Goal: Task Accomplishment & Management: Manage account settings

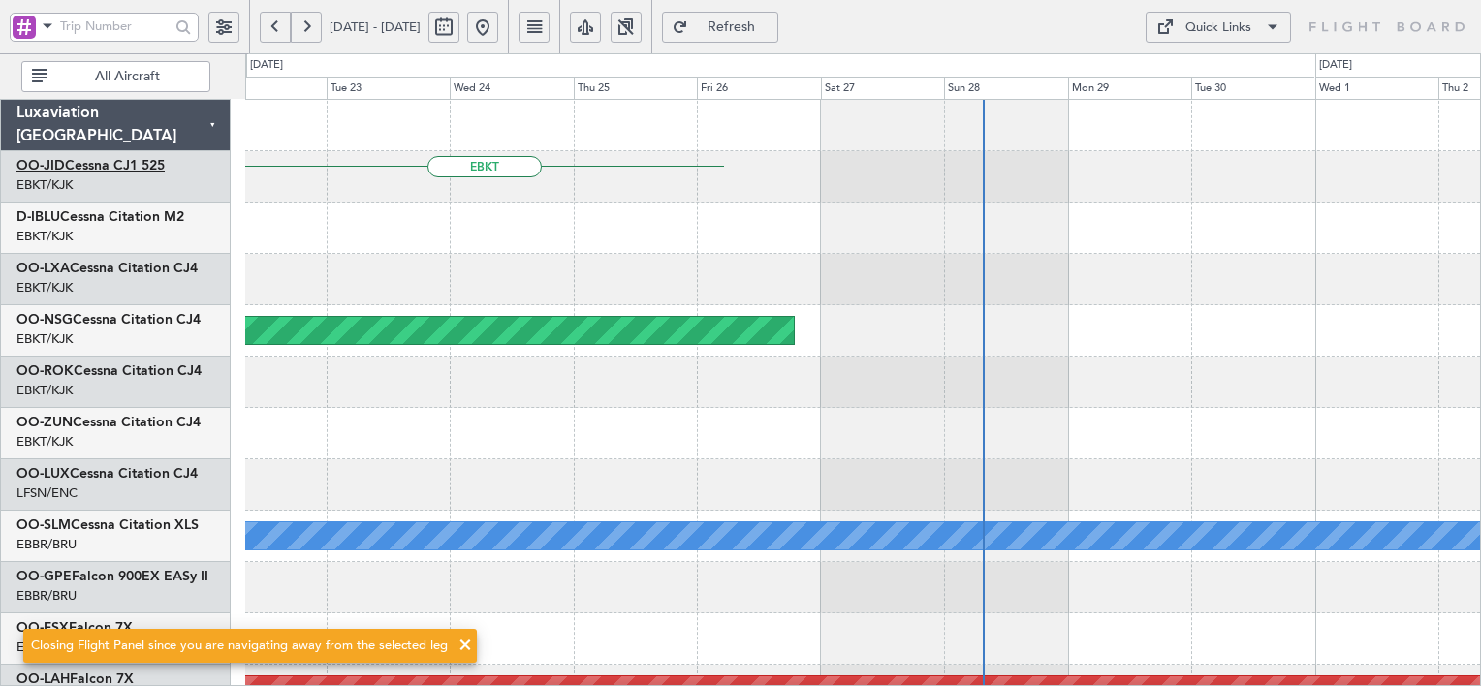
click at [137, 167] on link "OO-JID Cessna CJ1 525" at bounding box center [90, 166] width 148 height 14
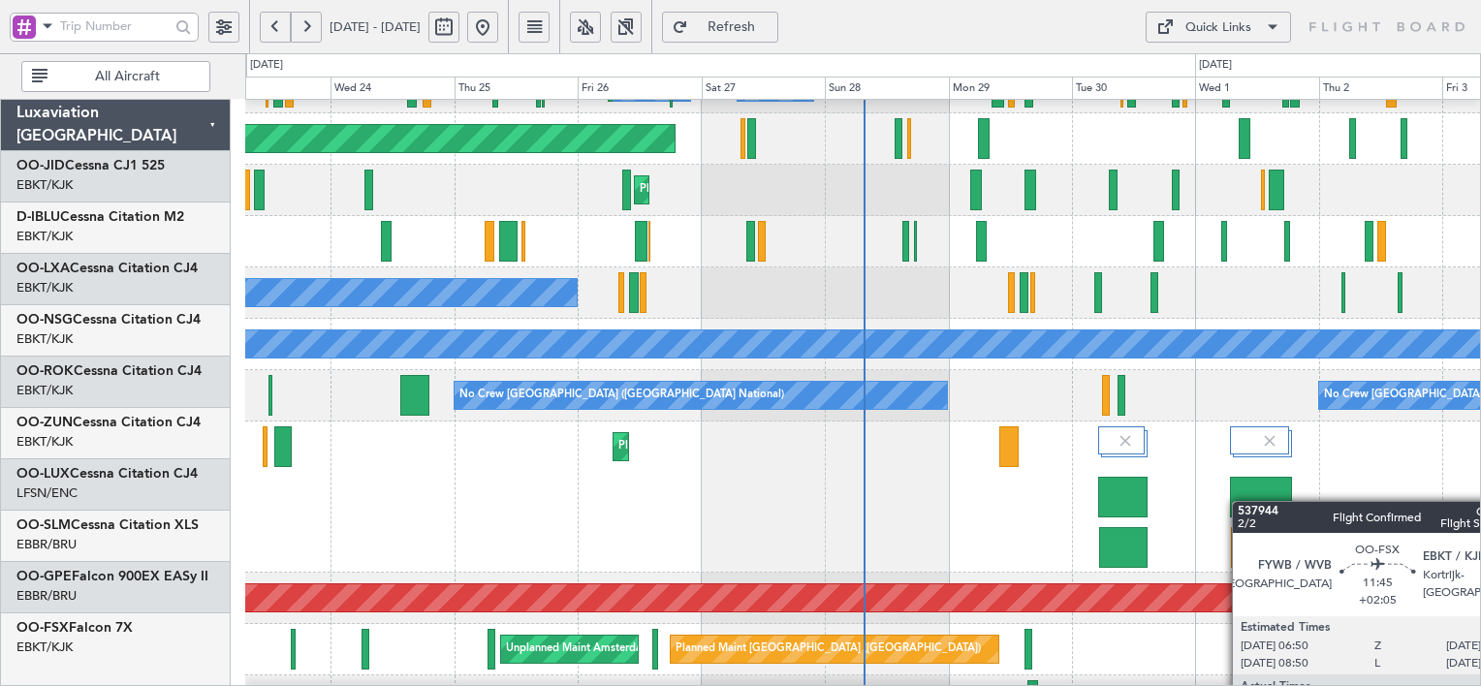
scroll to position [193, 0]
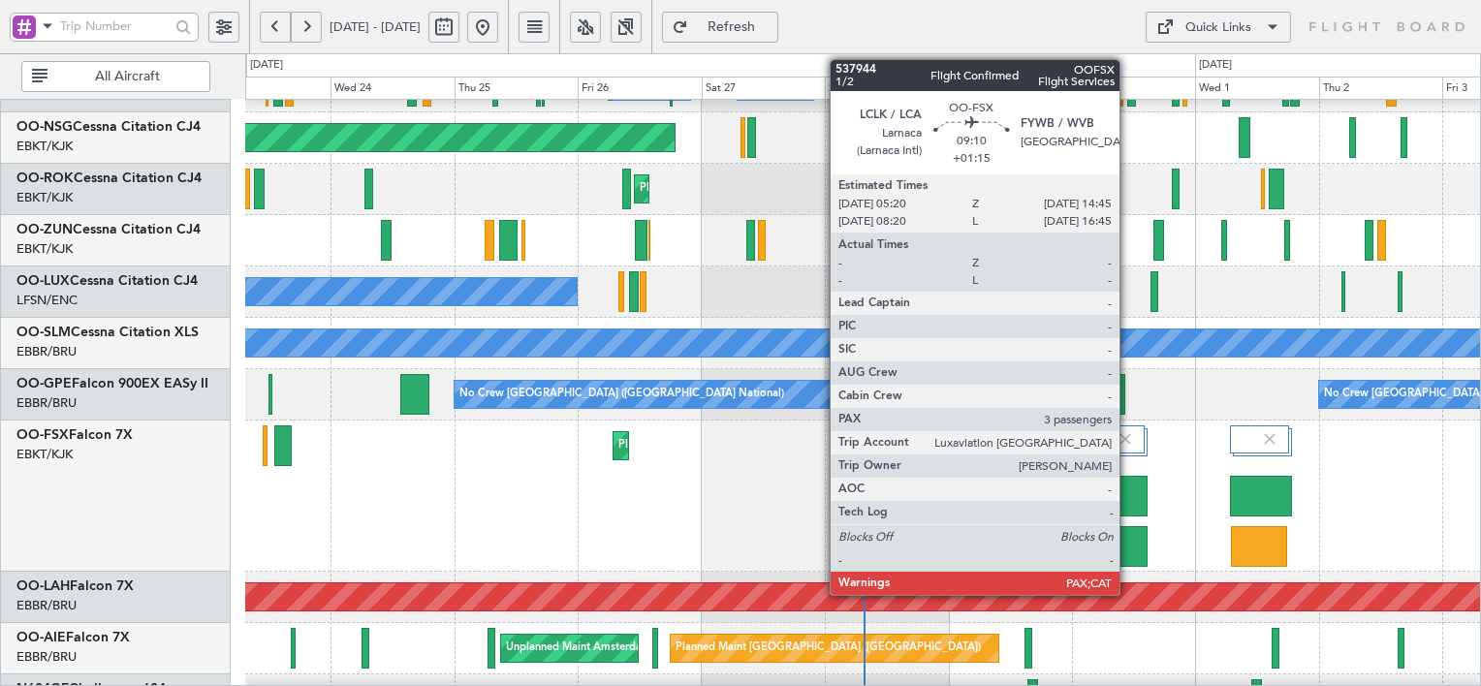
click at [1128, 504] on div at bounding box center [1122, 496] width 49 height 41
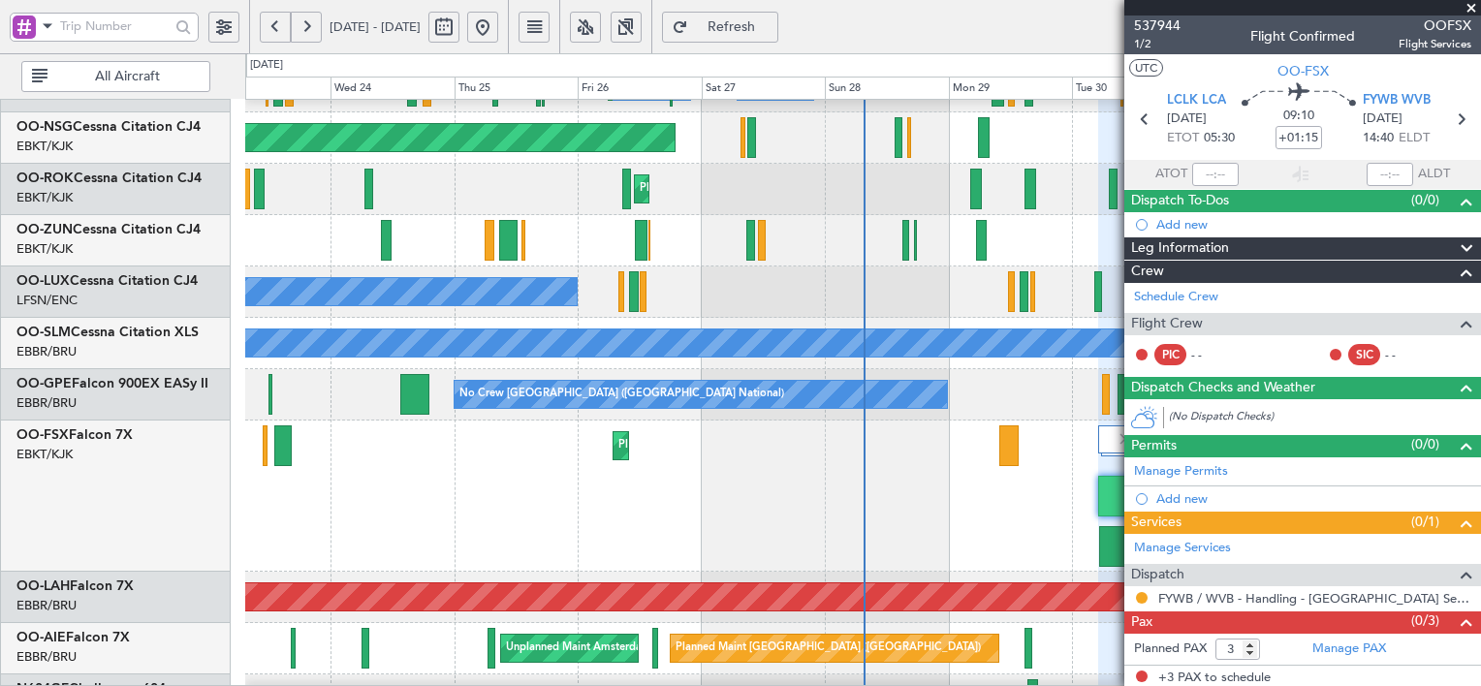
scroll to position [1, 0]
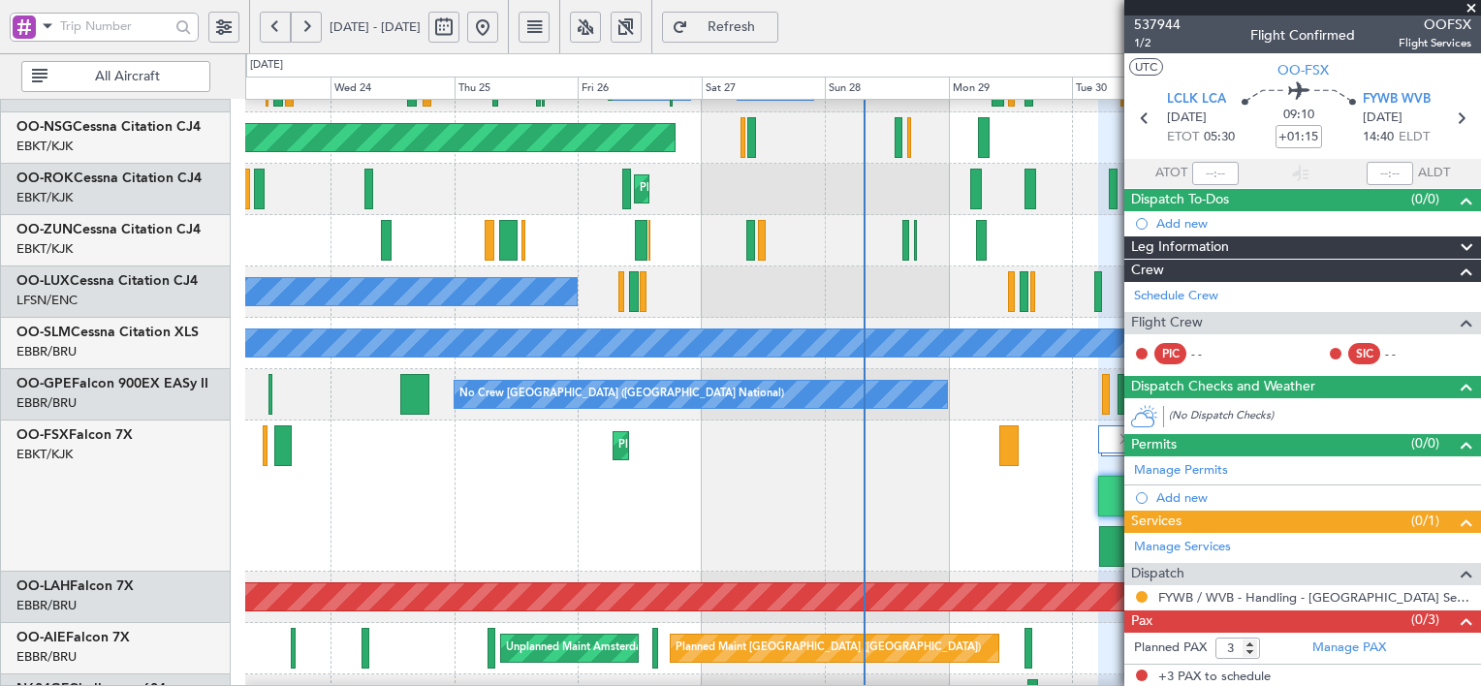
click at [1097, 547] on div "Planned Maint Kortrijk-[GEOGRAPHIC_DATA]" at bounding box center [862, 496] width 1235 height 151
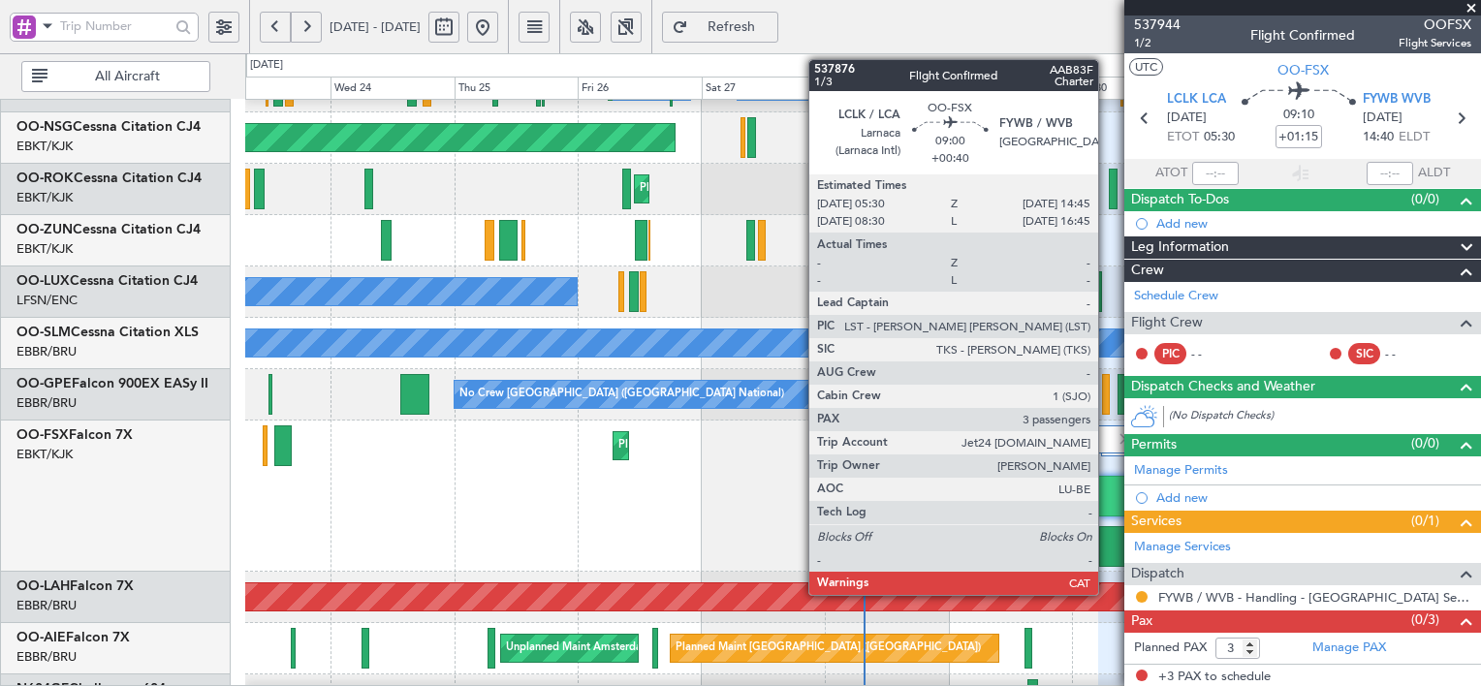
click at [1107, 548] on div at bounding box center [1123, 546] width 48 height 41
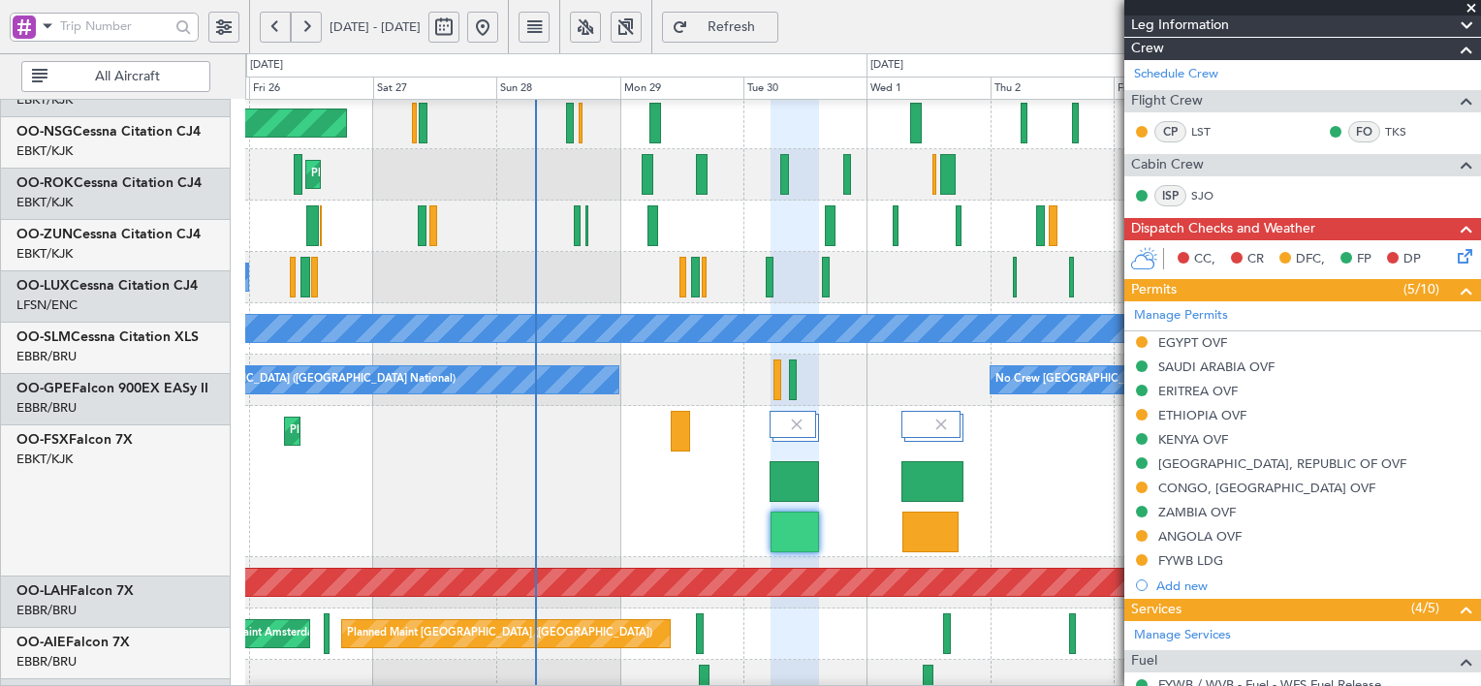
scroll to position [211, 0]
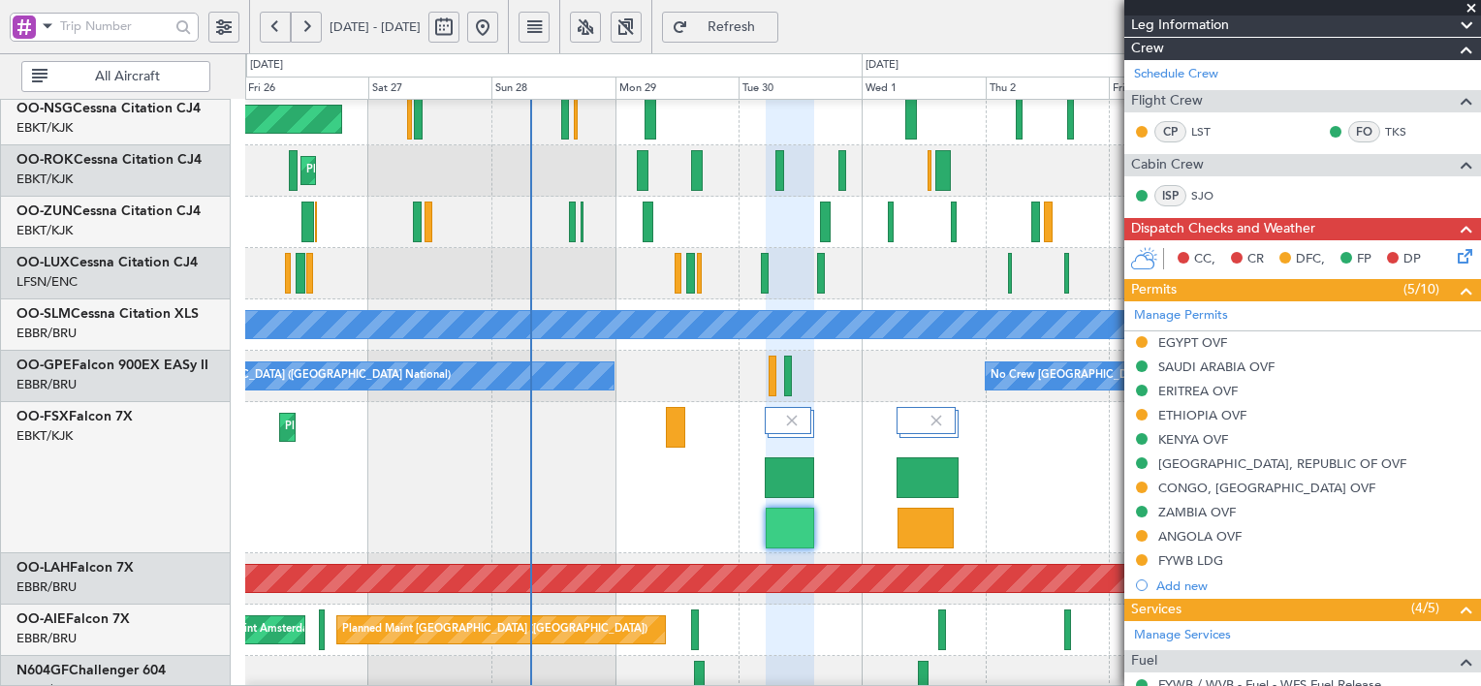
click at [726, 506] on div "Planned Maint Kortrijk-[GEOGRAPHIC_DATA]" at bounding box center [862, 477] width 1235 height 151
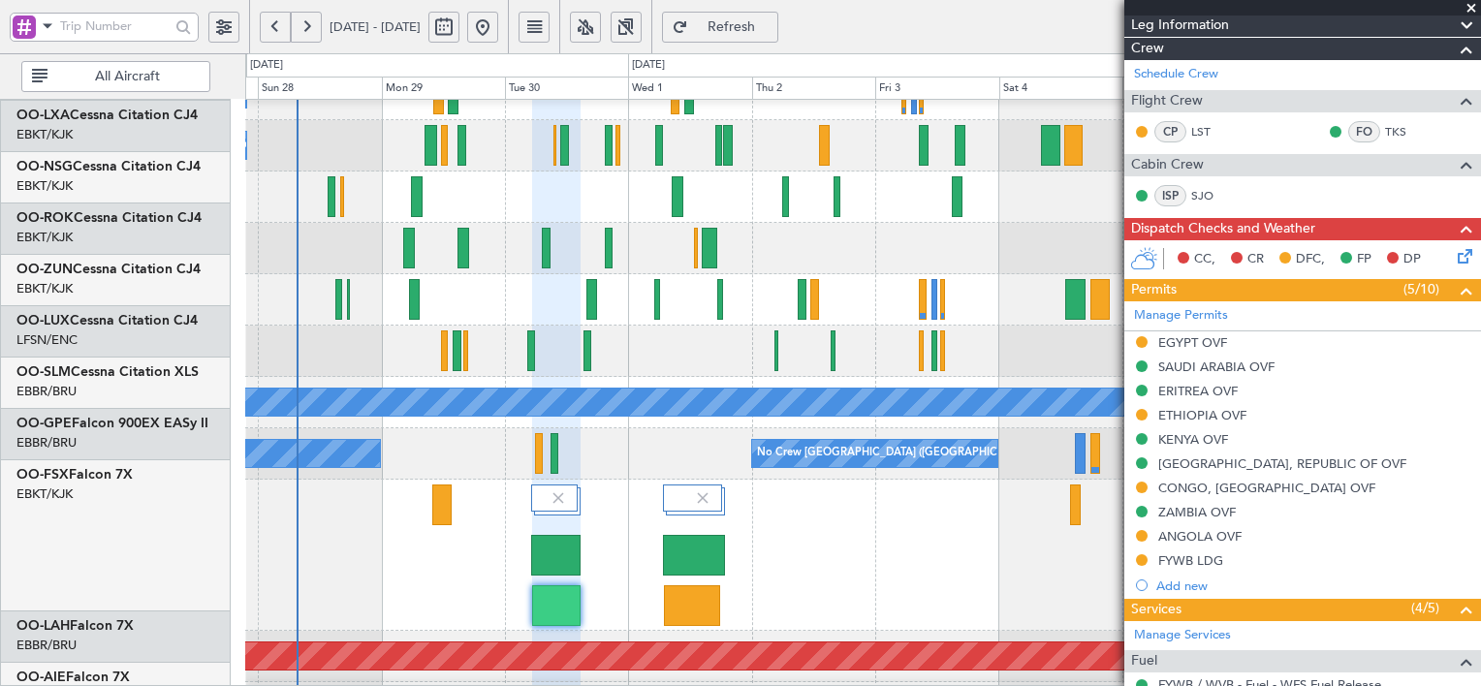
scroll to position [132, 0]
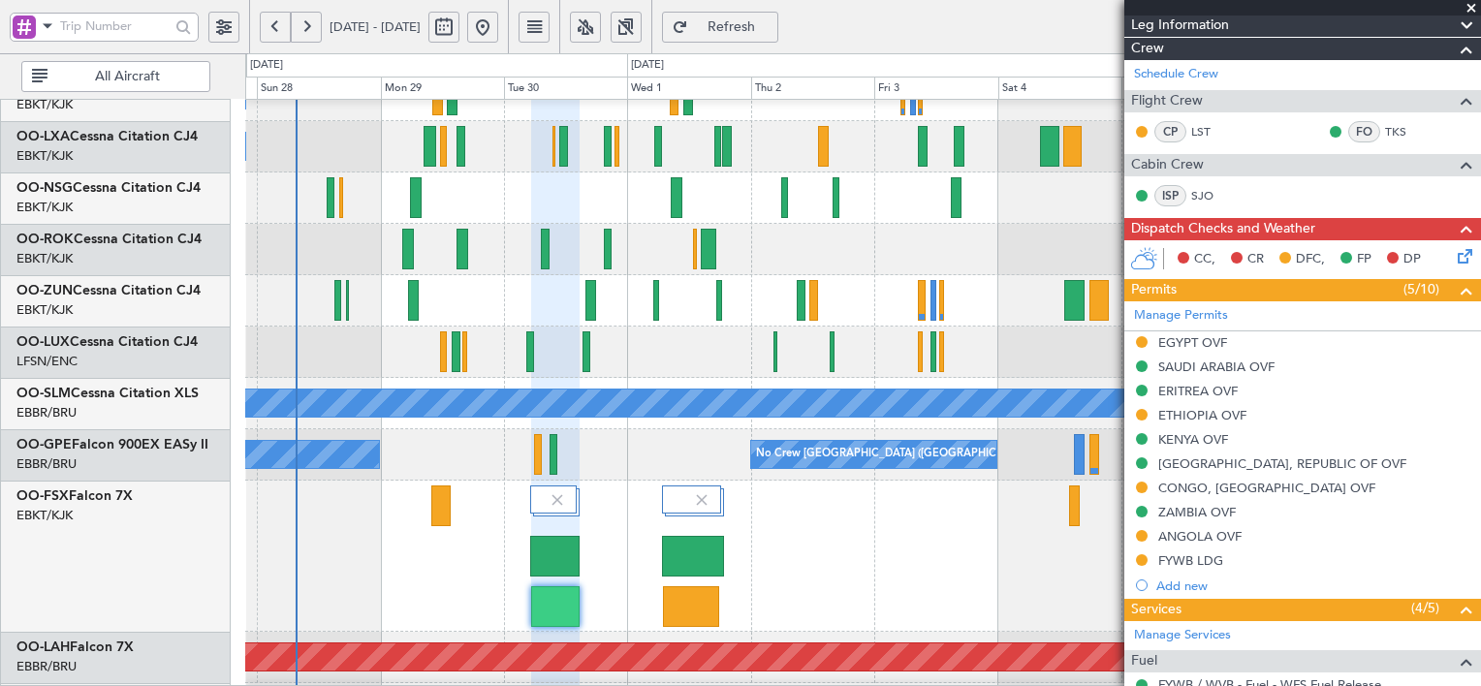
click at [787, 597] on div "Planned Maint Kortrijk-[GEOGRAPHIC_DATA]" at bounding box center [862, 556] width 1235 height 151
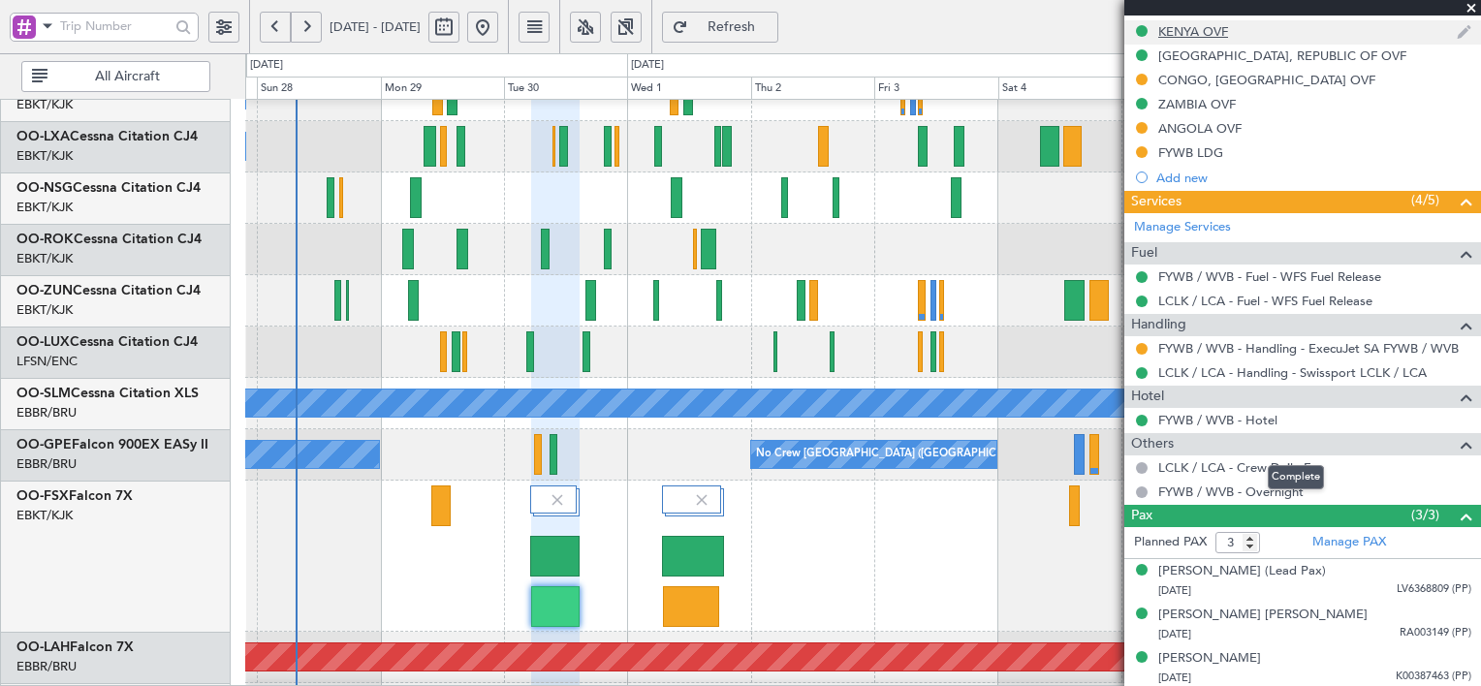
scroll to position [0, 0]
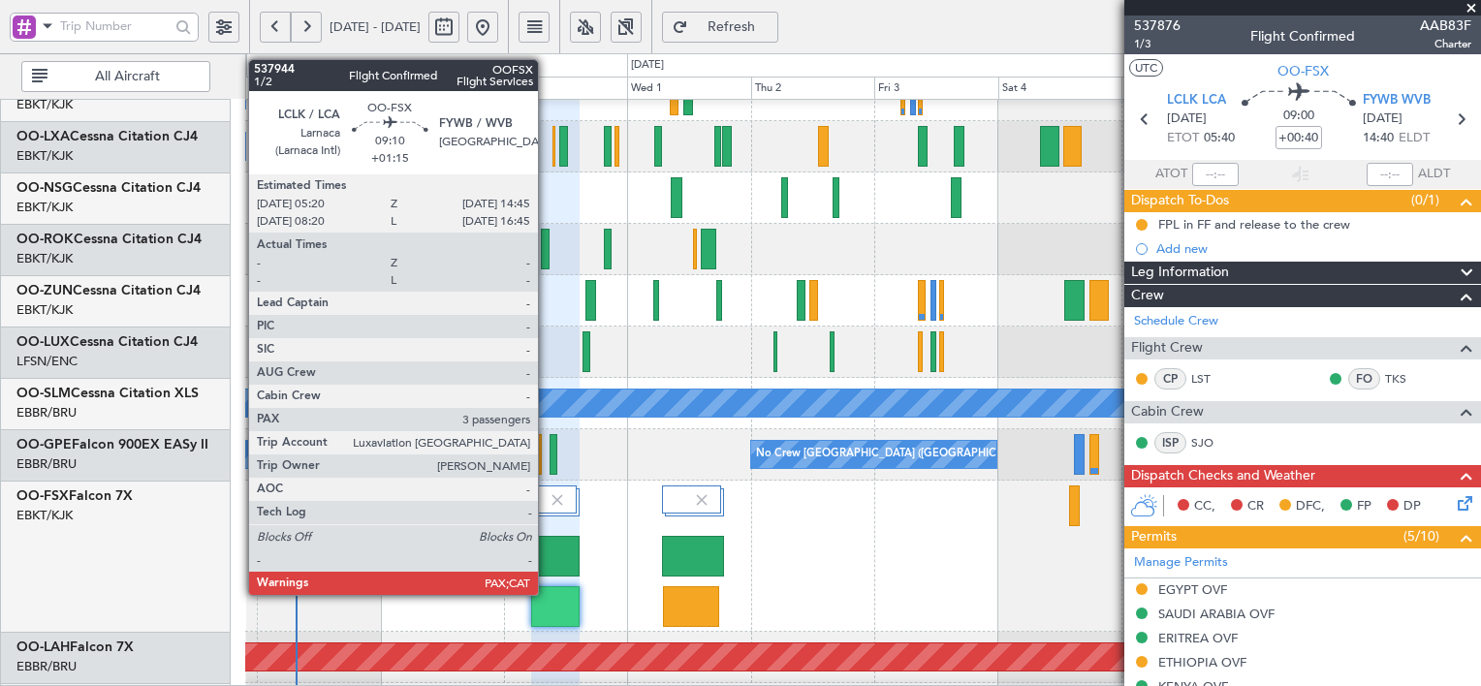
click at [547, 562] on div at bounding box center [554, 556] width 49 height 41
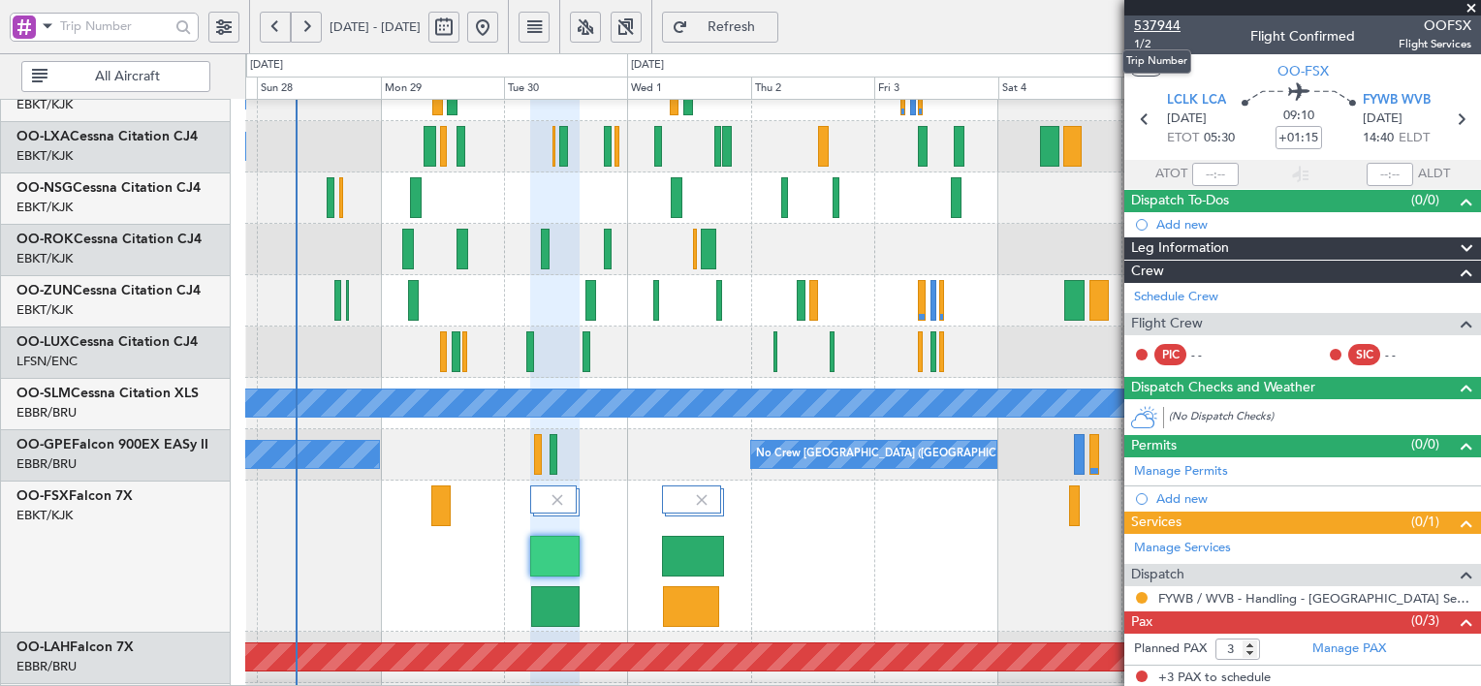
click at [1151, 19] on span "537944" at bounding box center [1157, 26] width 47 height 20
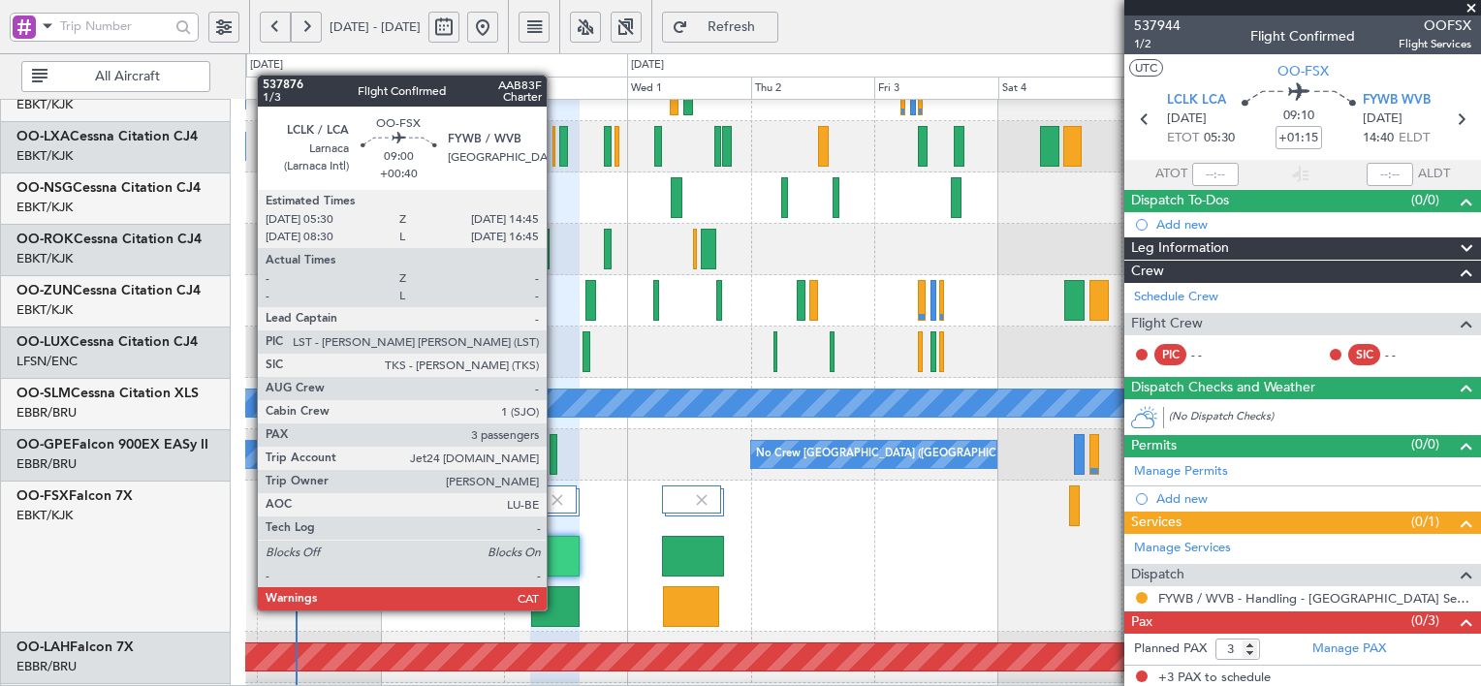
click at [555, 609] on div at bounding box center [555, 606] width 48 height 41
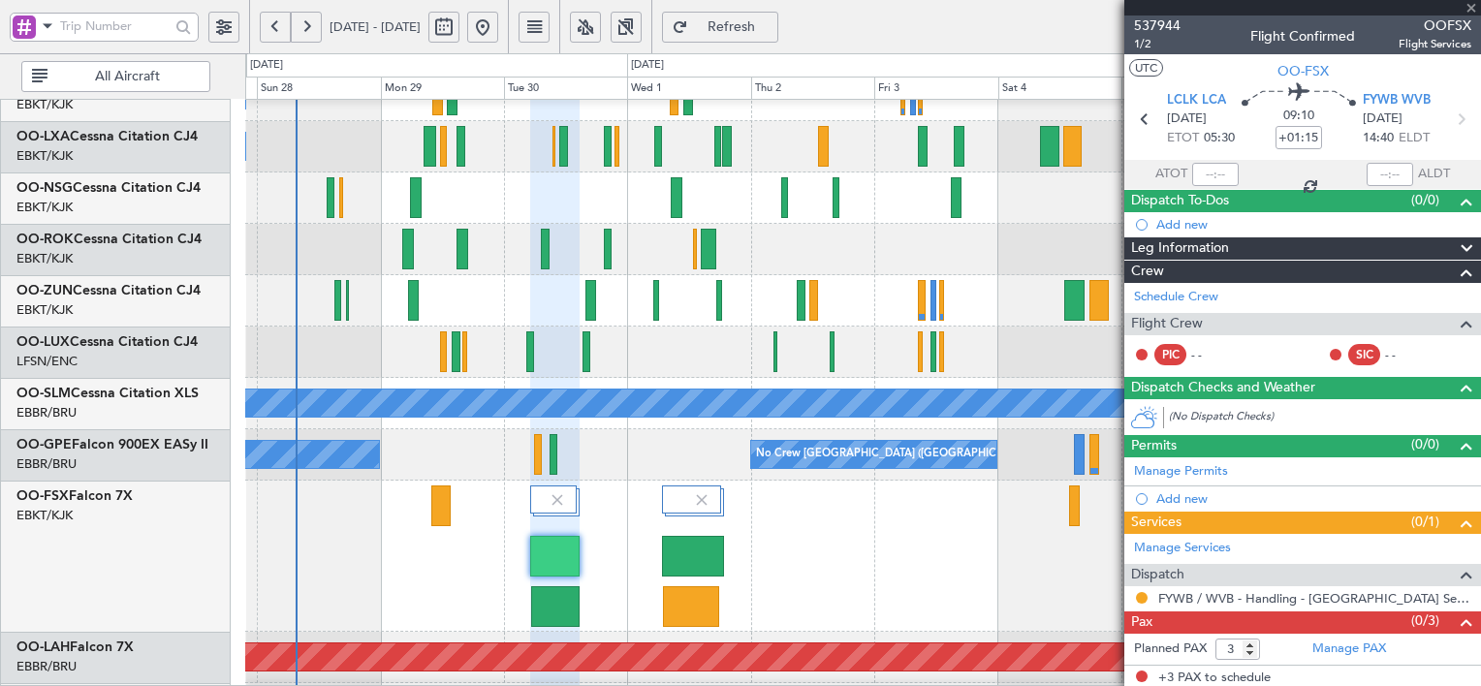
type input "+00:40"
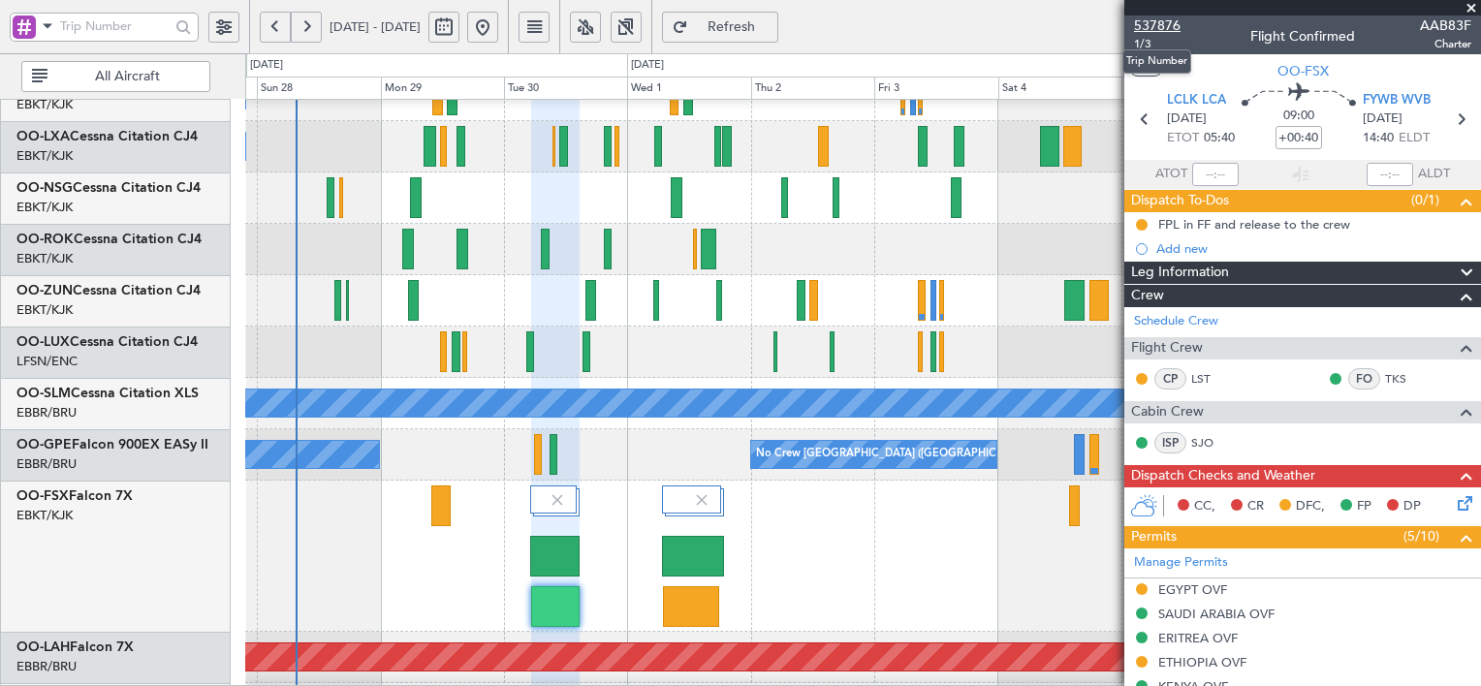
click at [1151, 28] on span "537876" at bounding box center [1157, 26] width 47 height 20
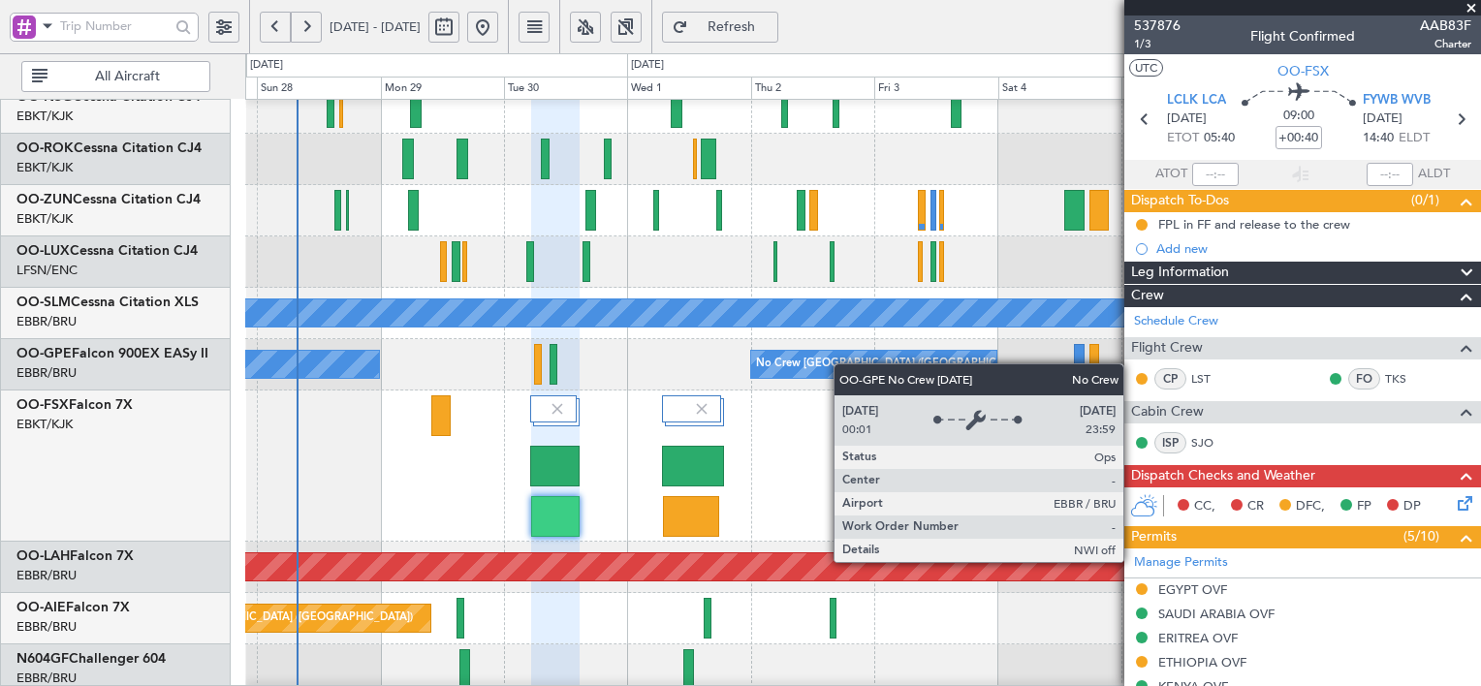
scroll to position [224, 0]
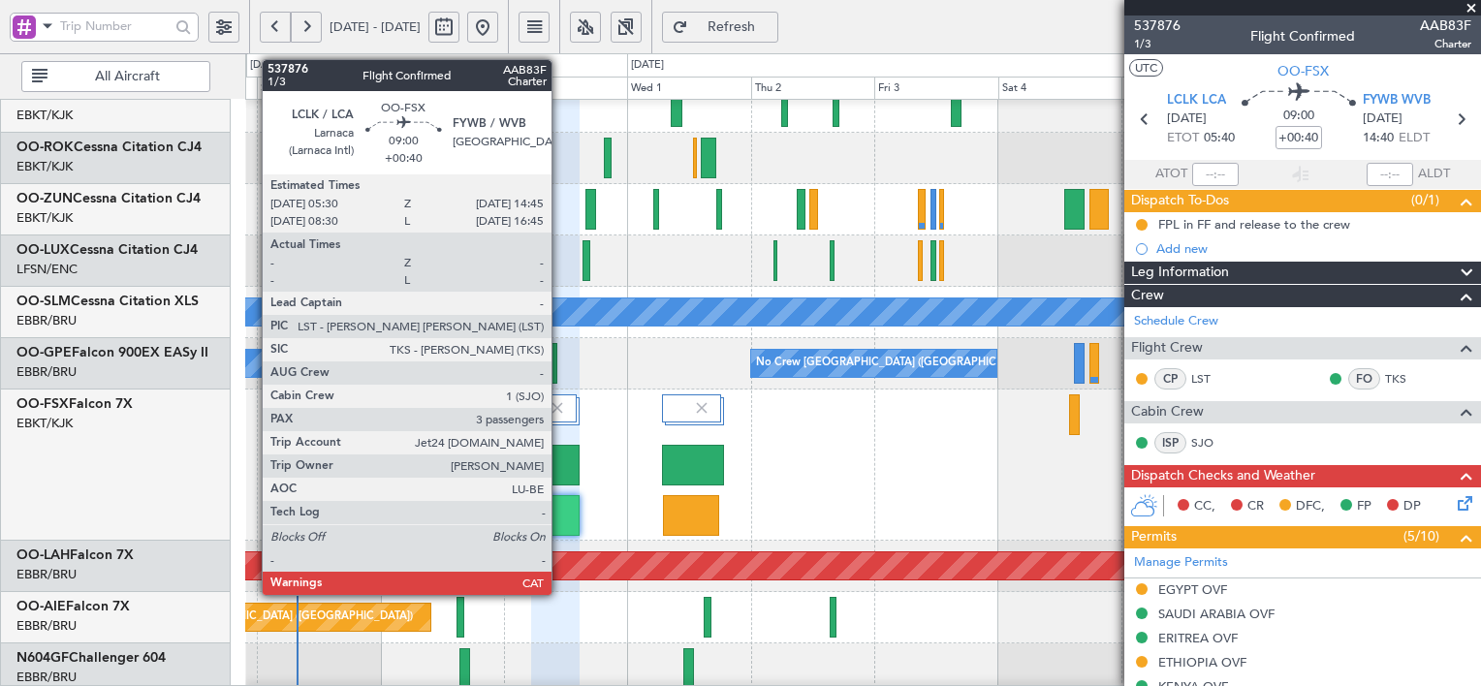
click at [560, 513] on div at bounding box center [555, 515] width 48 height 41
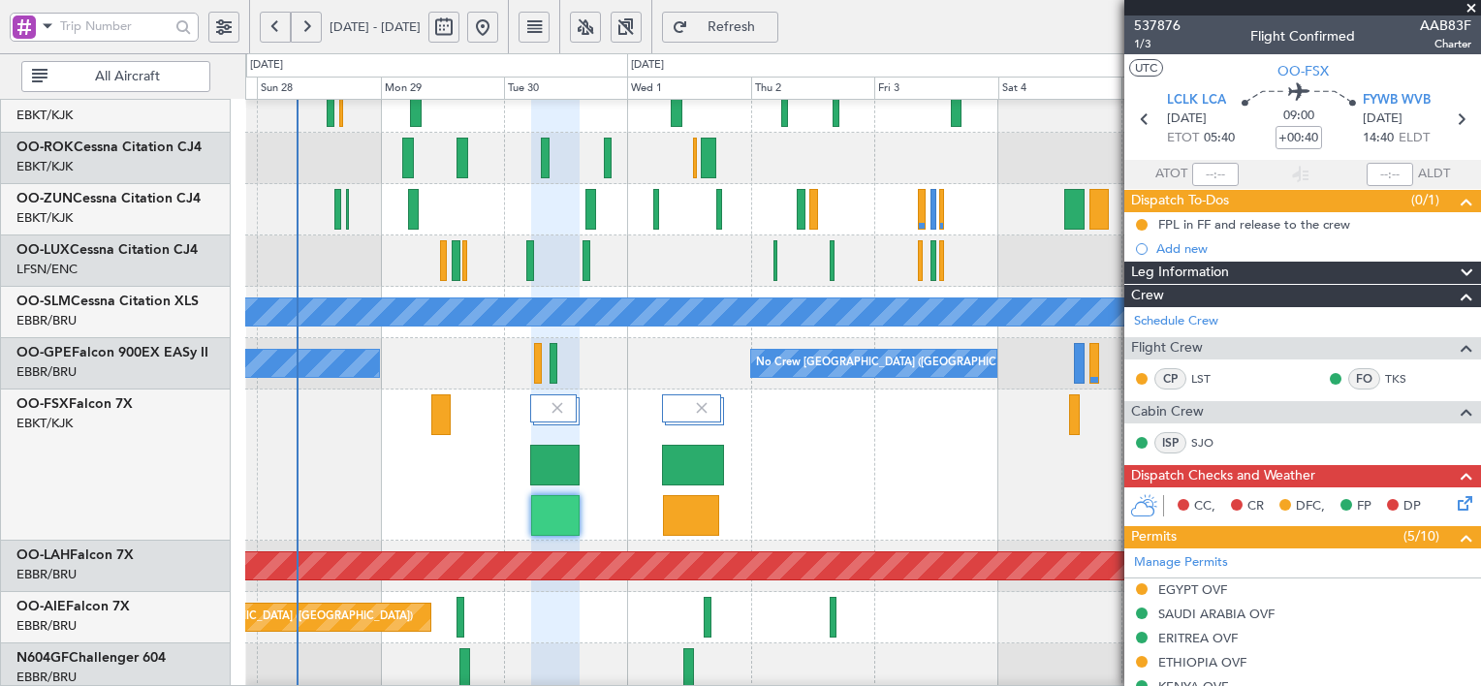
click at [778, 36] on button "Refresh" at bounding box center [720, 27] width 116 height 31
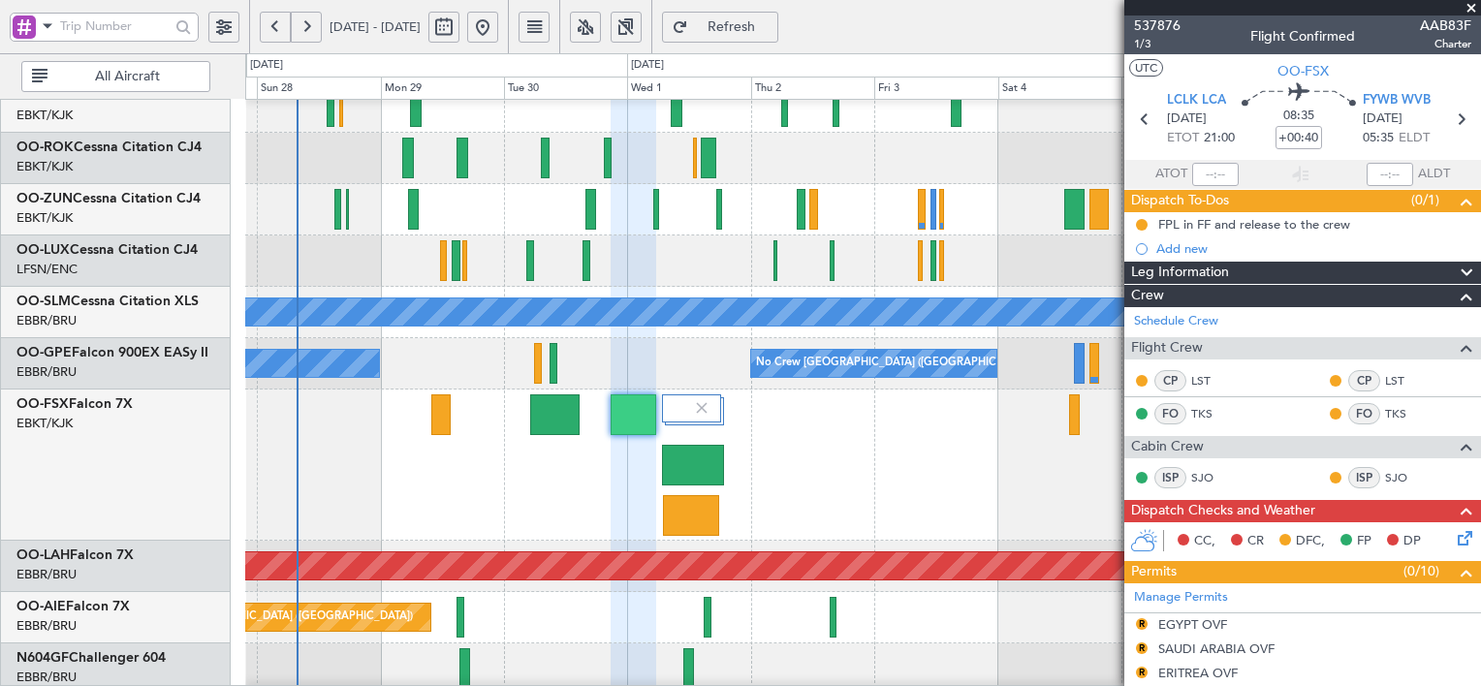
click at [1469, 10] on span at bounding box center [1470, 8] width 19 height 17
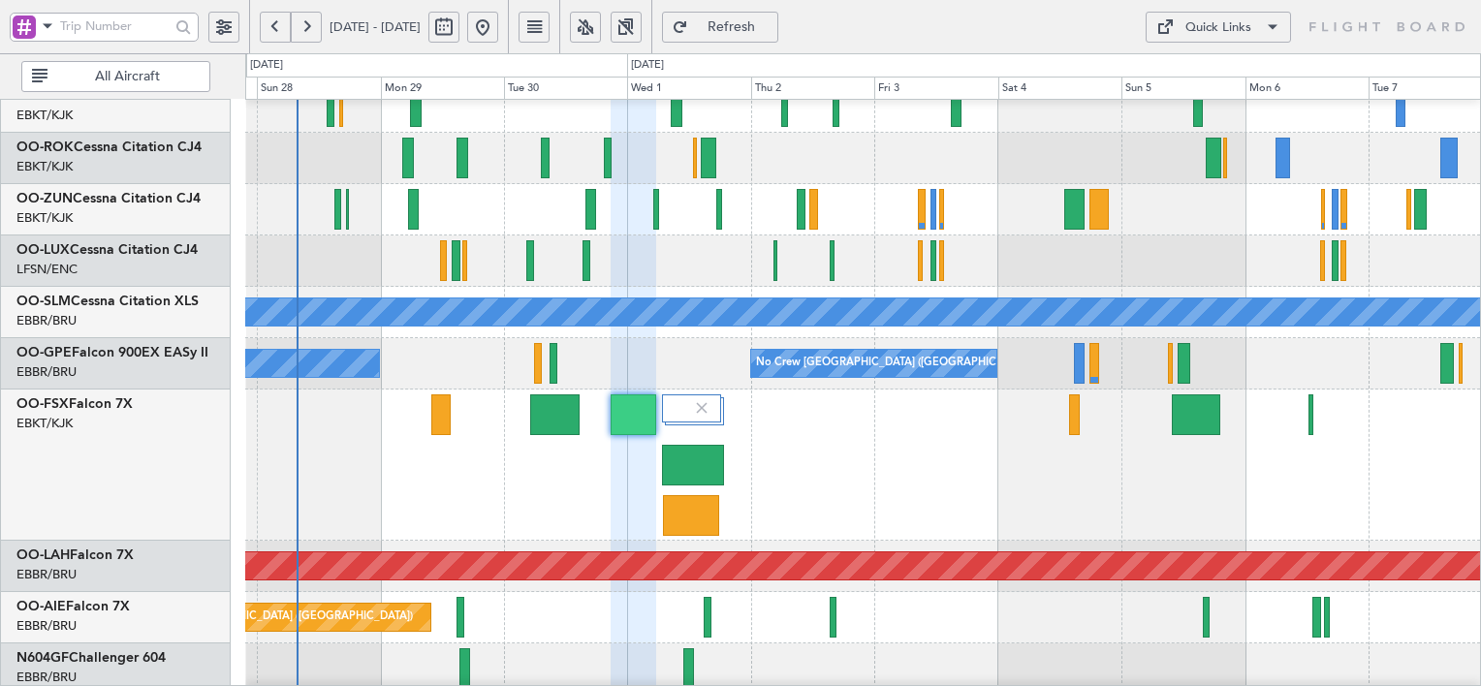
type input "0"
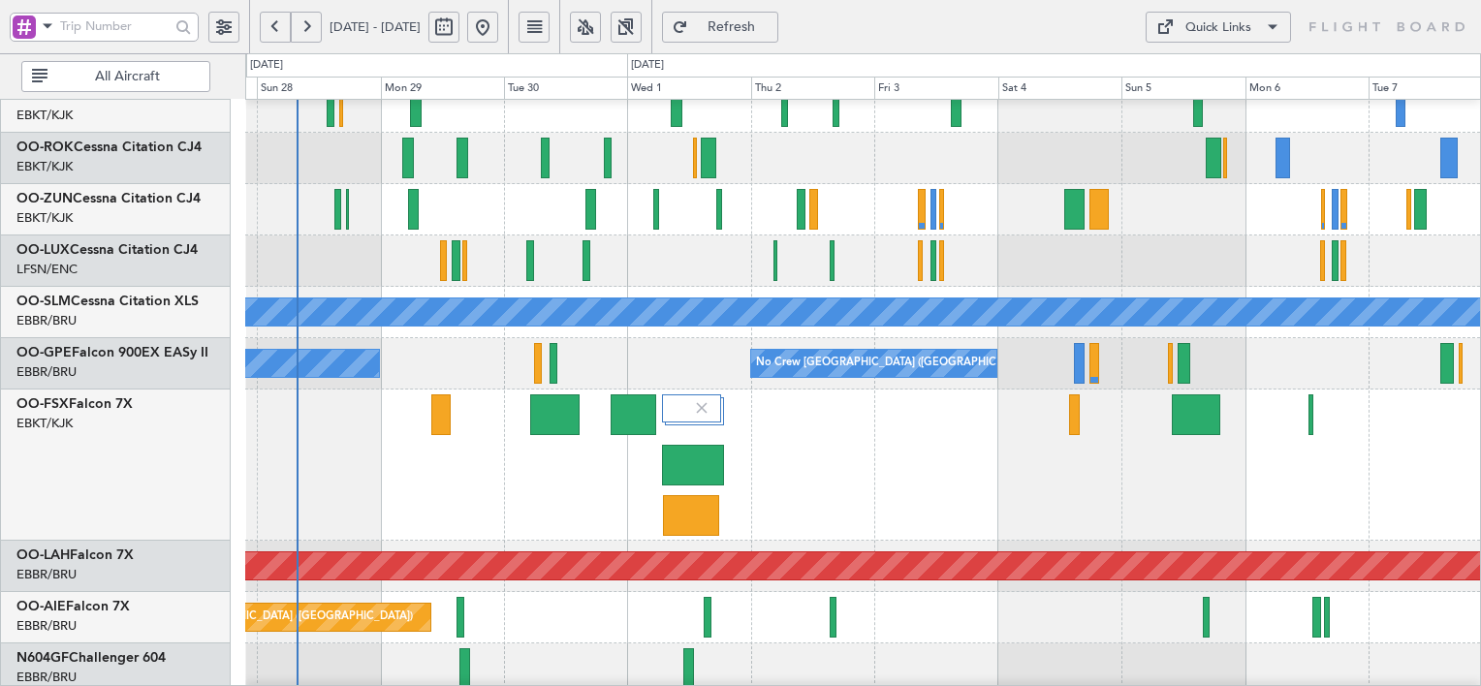
click at [1248, 39] on button "Quick Links" at bounding box center [1217, 27] width 145 height 31
click at [1227, 125] on button "Crew Board" at bounding box center [1218, 120] width 145 height 47
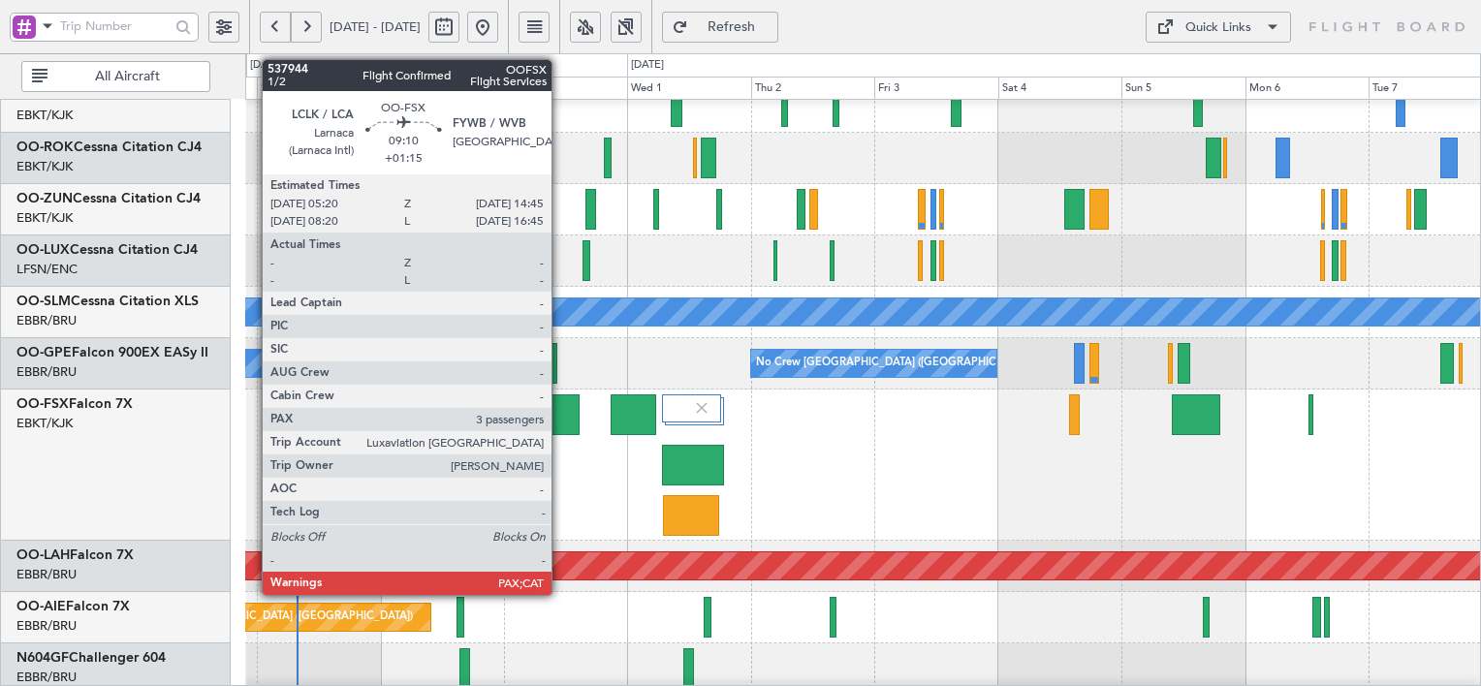
click at [560, 418] on div at bounding box center [554, 414] width 49 height 41
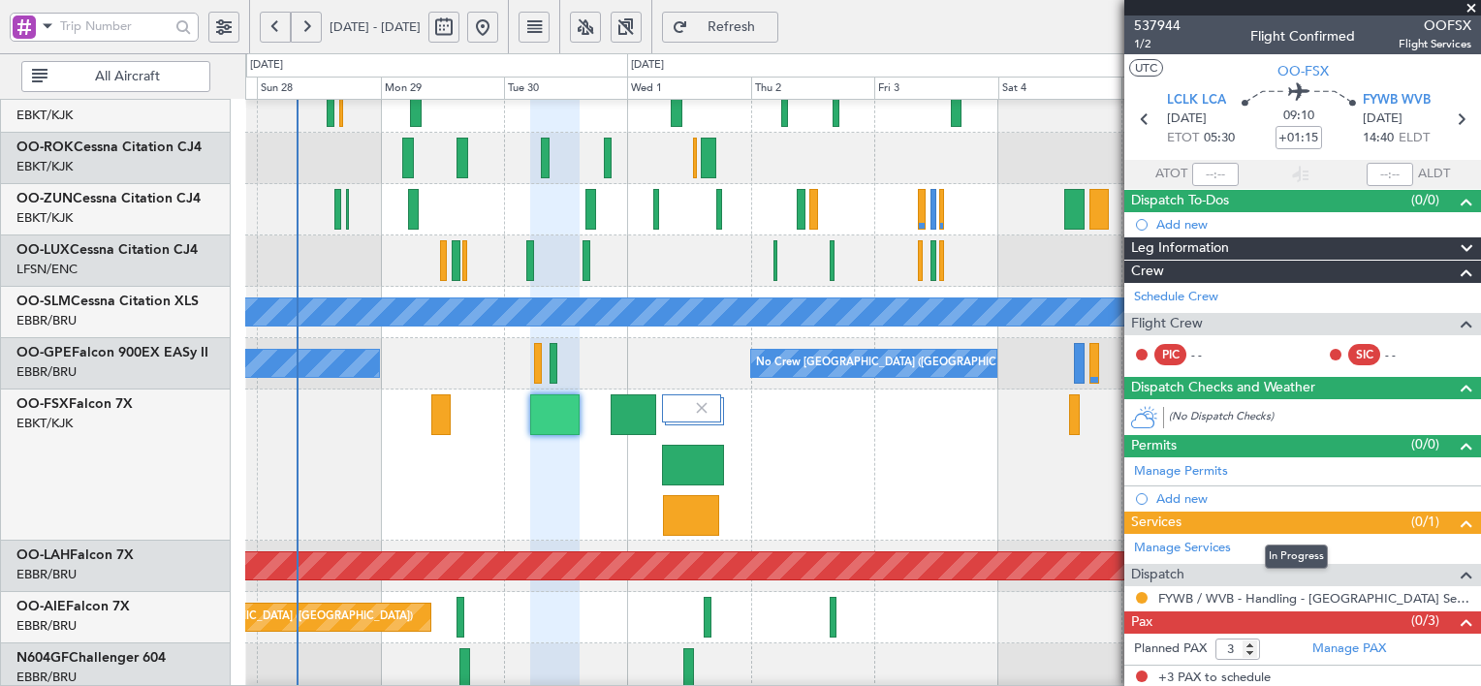
scroll to position [1, 0]
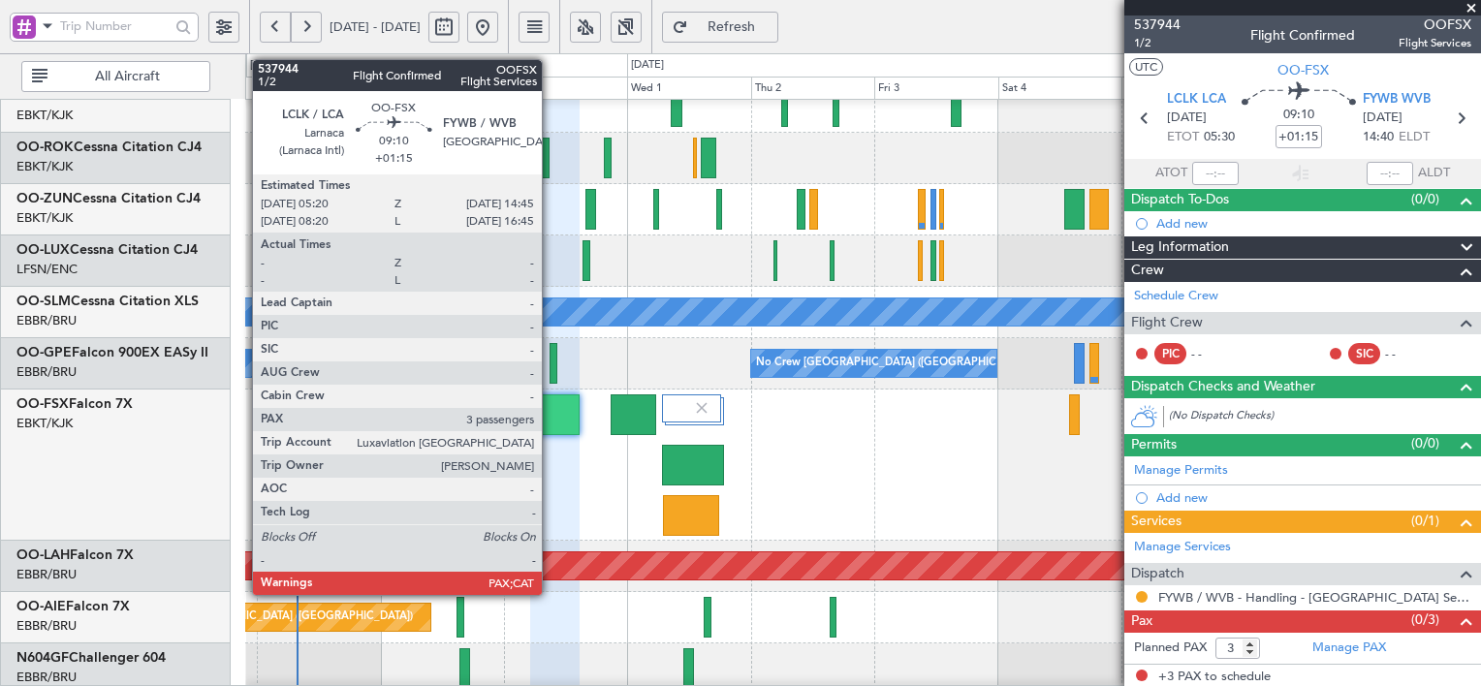
click at [550, 427] on div at bounding box center [554, 414] width 49 height 41
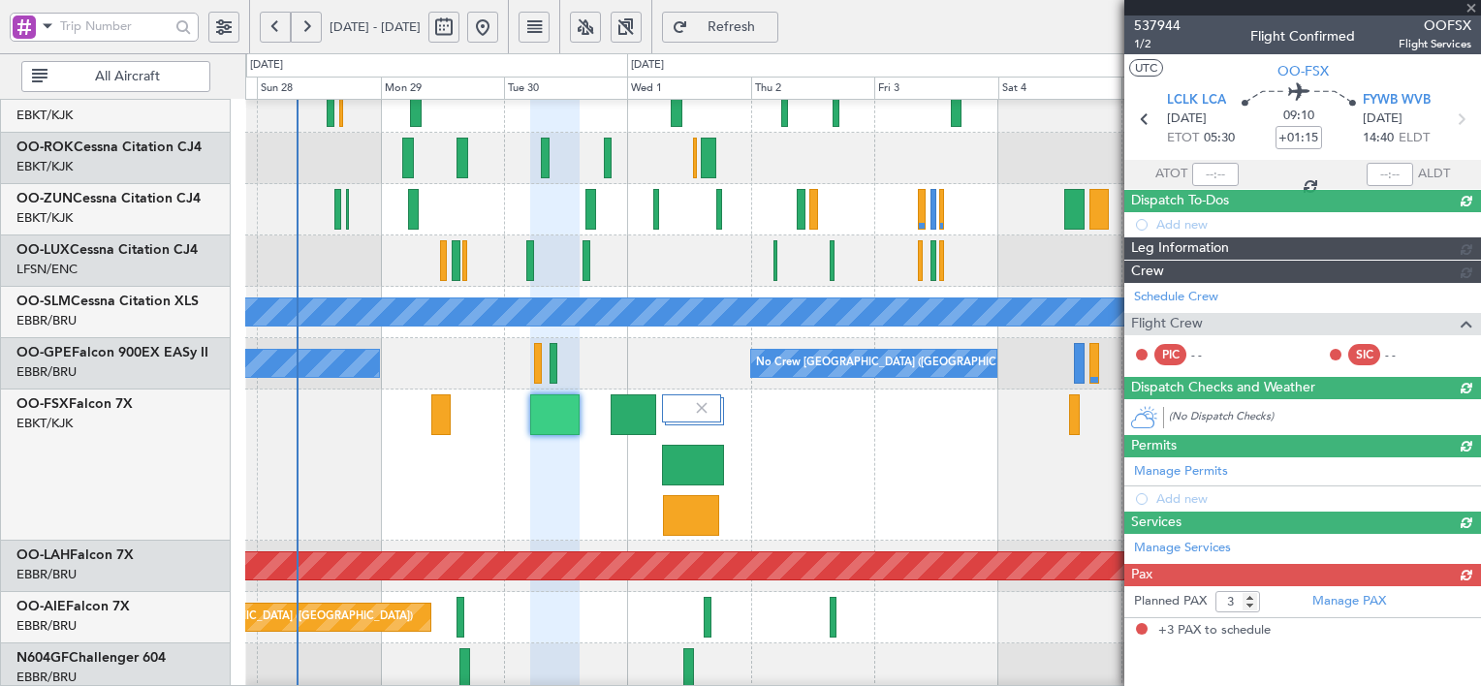
scroll to position [0, 0]
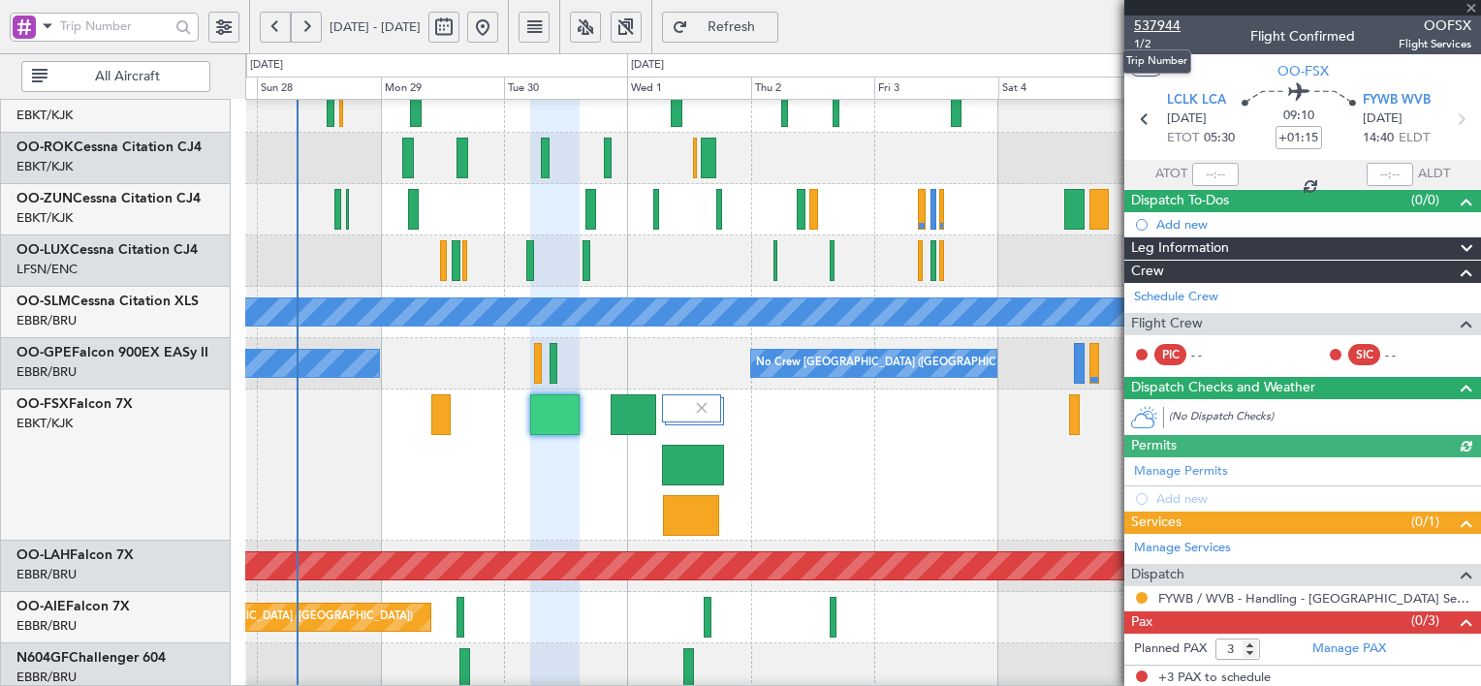
click at [1158, 22] on span "537944" at bounding box center [1157, 26] width 47 height 20
click at [226, 31] on button at bounding box center [223, 27] width 31 height 31
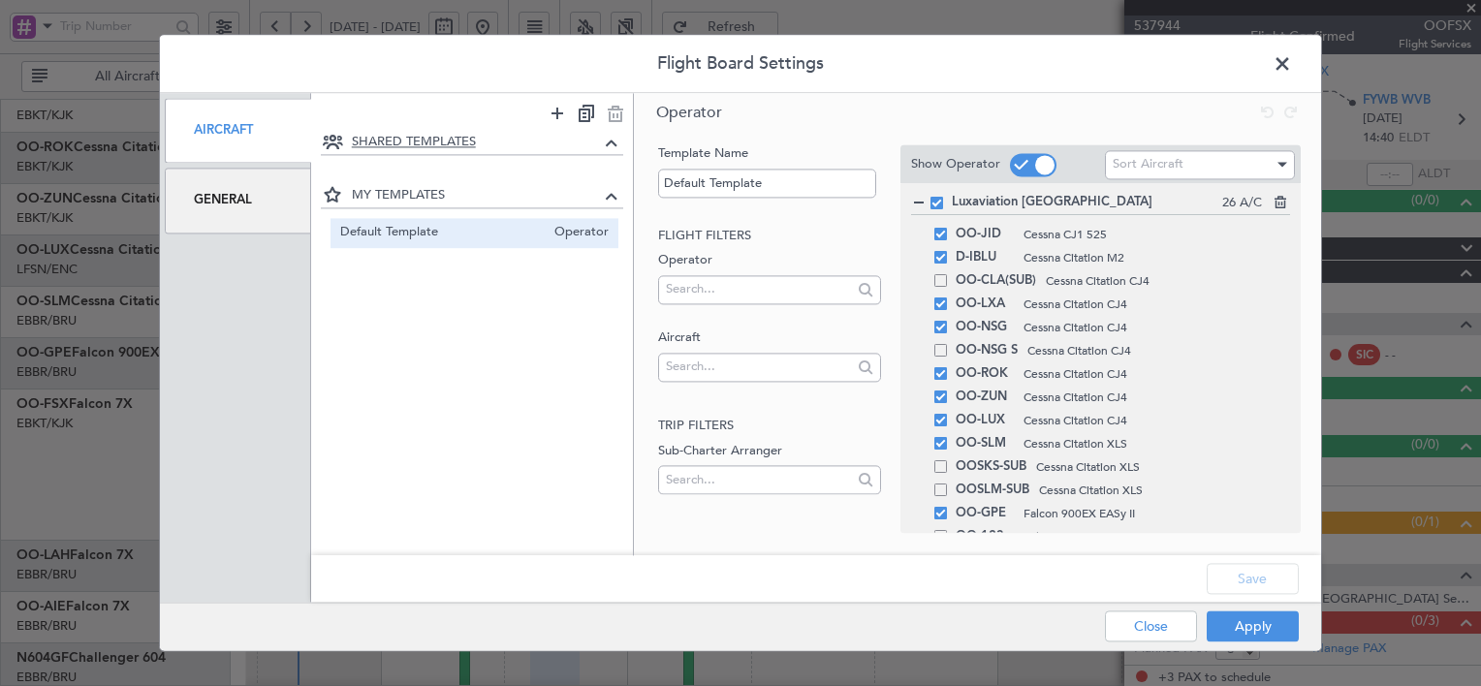
click at [616, 139] on icon at bounding box center [611, 142] width 23 height 23
click at [233, 201] on div "General" at bounding box center [238, 201] width 146 height 65
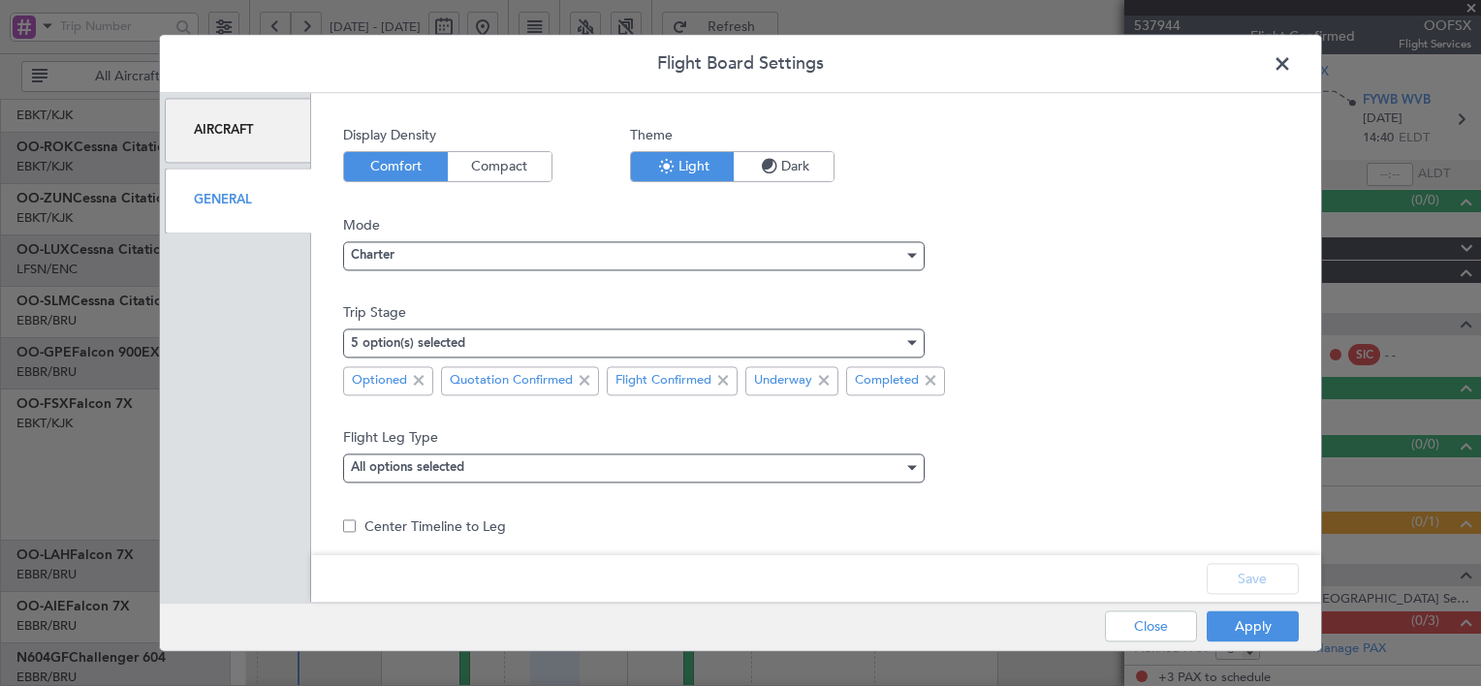
scroll to position [124, 0]
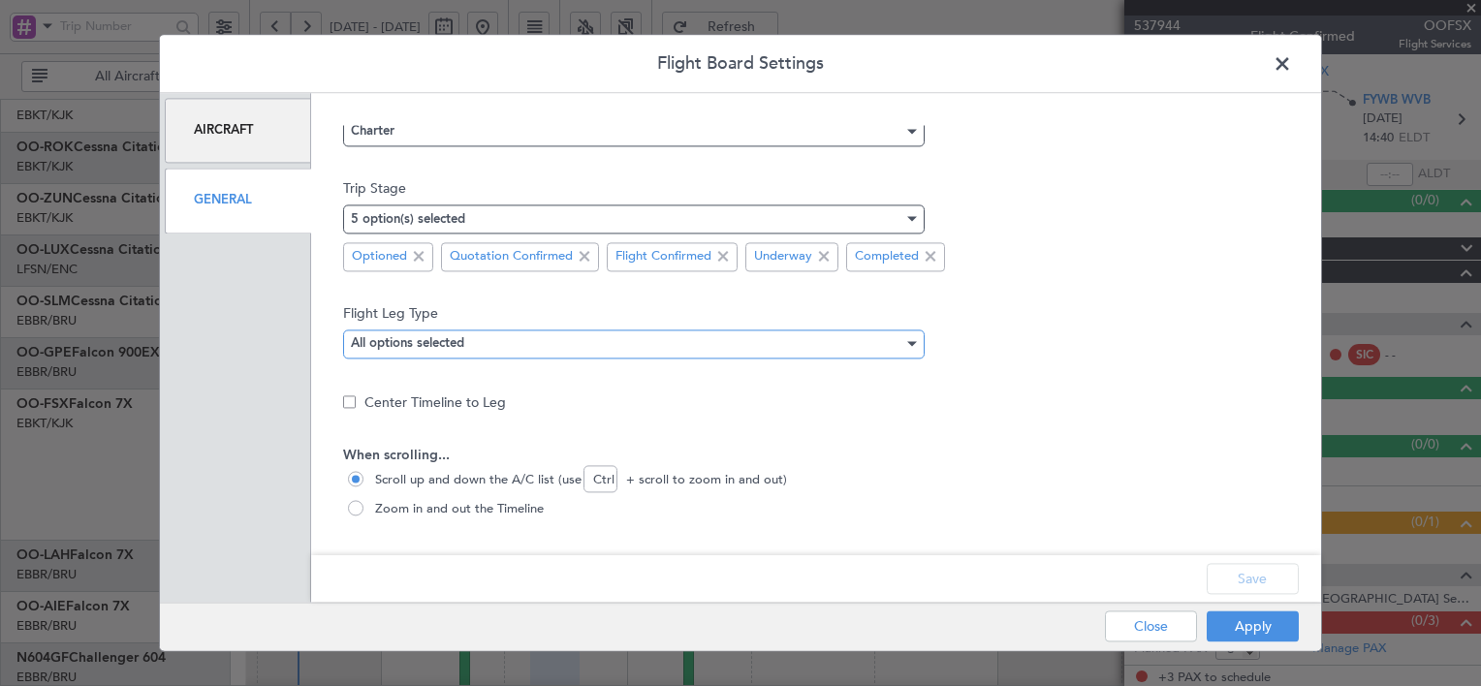
click at [882, 347] on div "All options selected" at bounding box center [627, 343] width 552 height 29
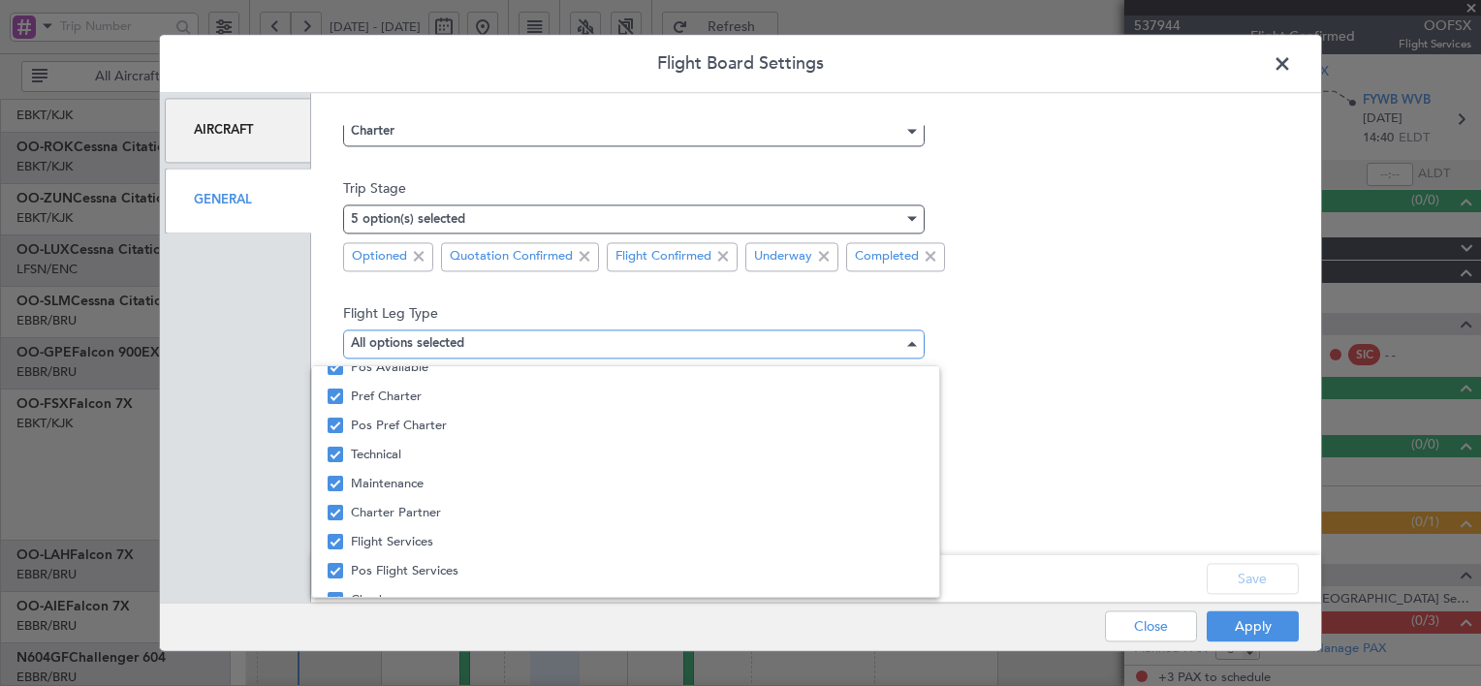
scroll to position [292, 0]
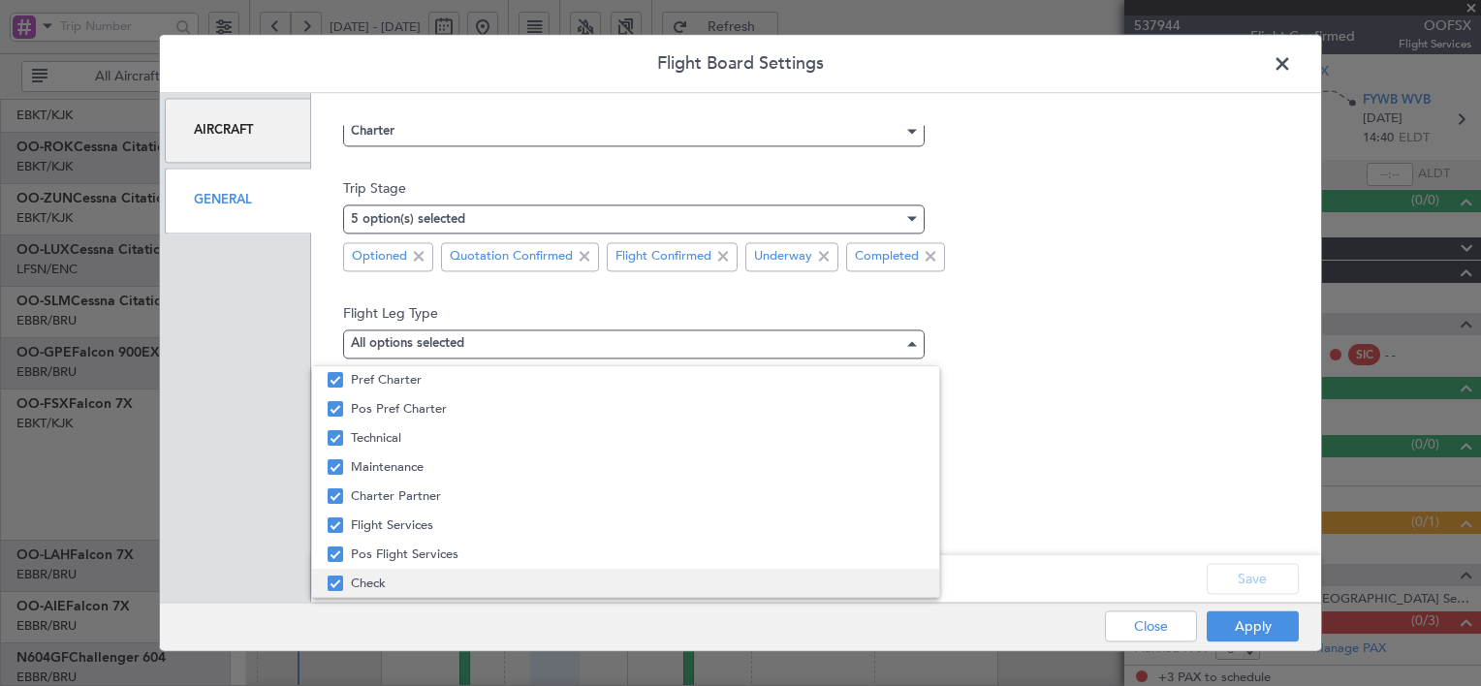
click at [353, 579] on span "Check" at bounding box center [637, 583] width 572 height 29
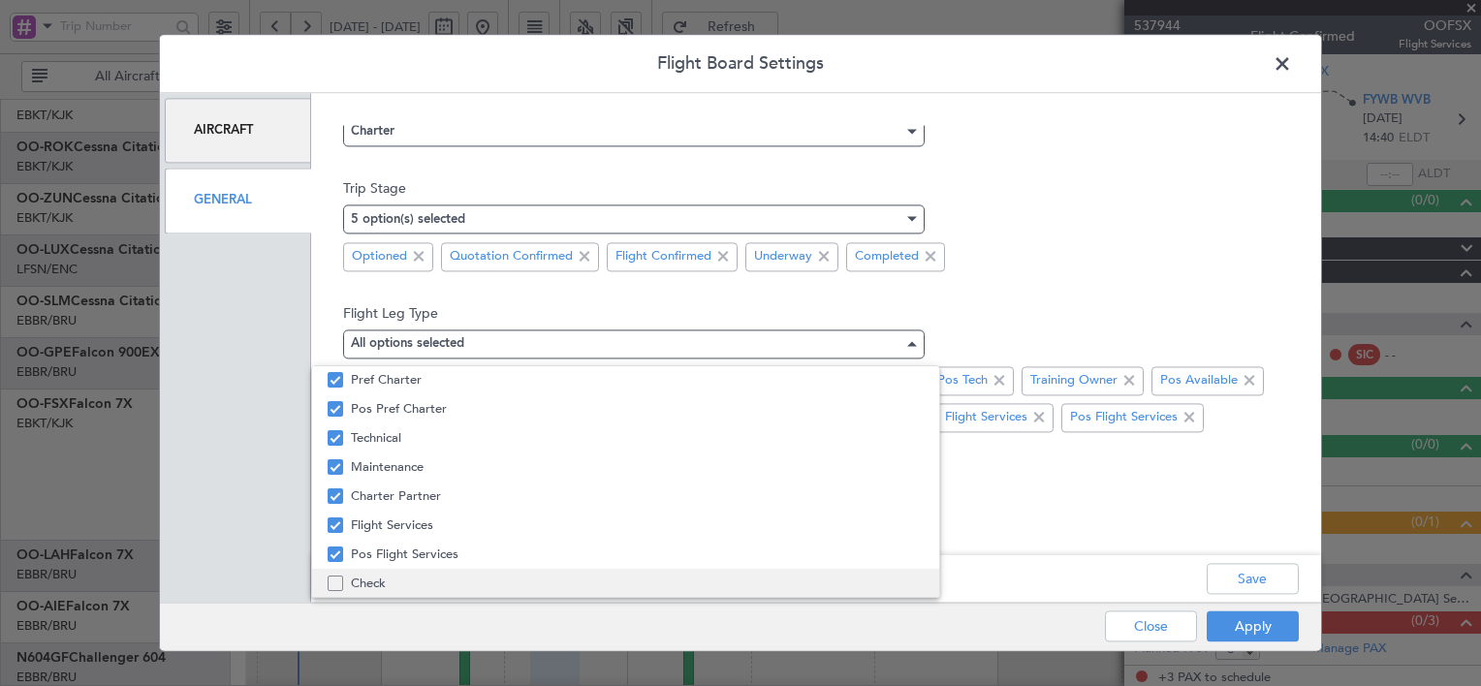
click at [353, 579] on span "Check" at bounding box center [637, 583] width 572 height 29
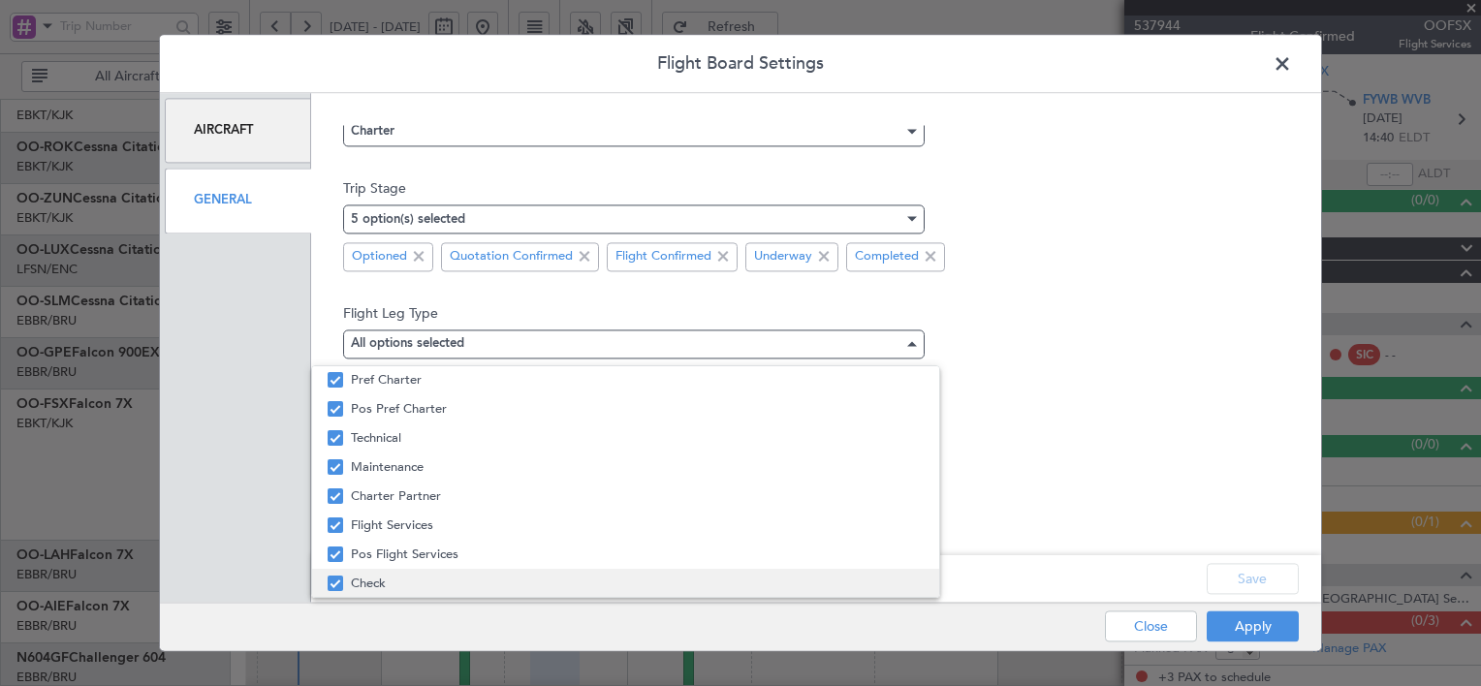
click at [390, 583] on span "Check" at bounding box center [637, 583] width 572 height 29
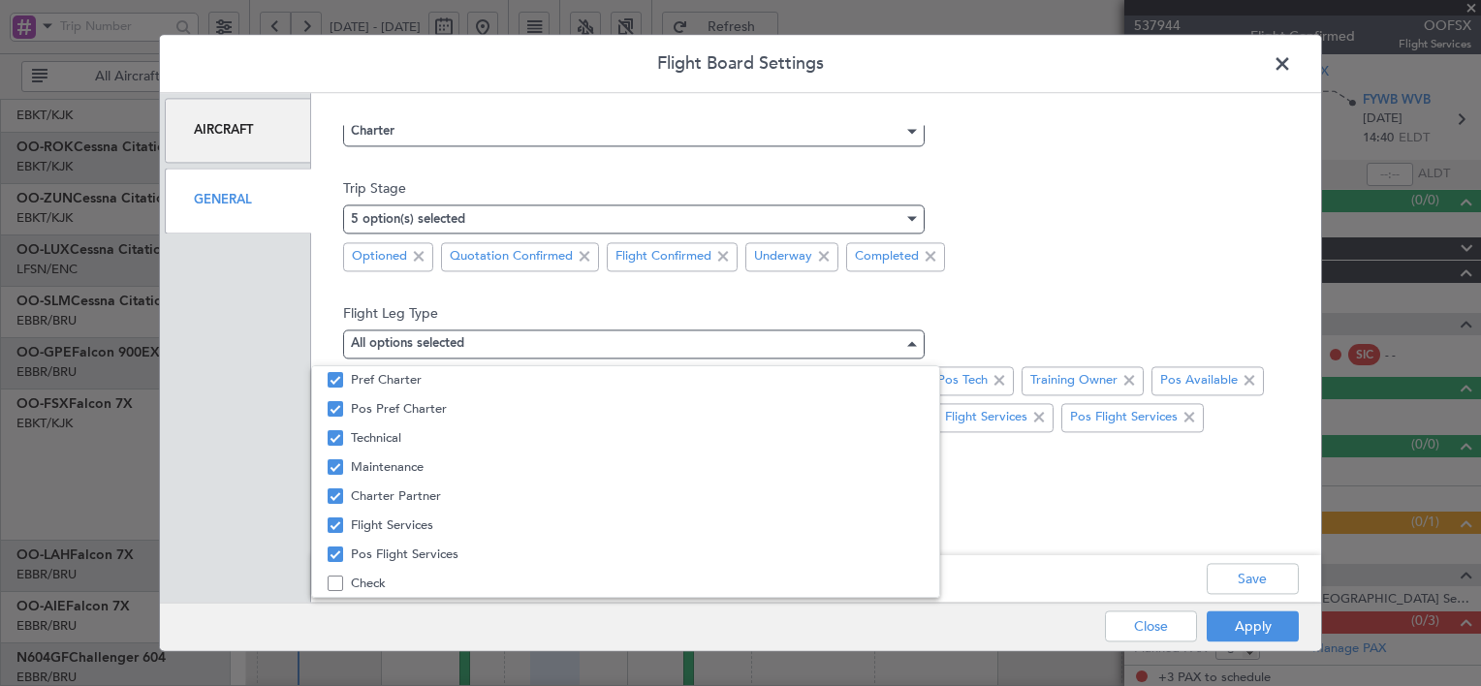
click at [1183, 525] on div at bounding box center [740, 343] width 1481 height 686
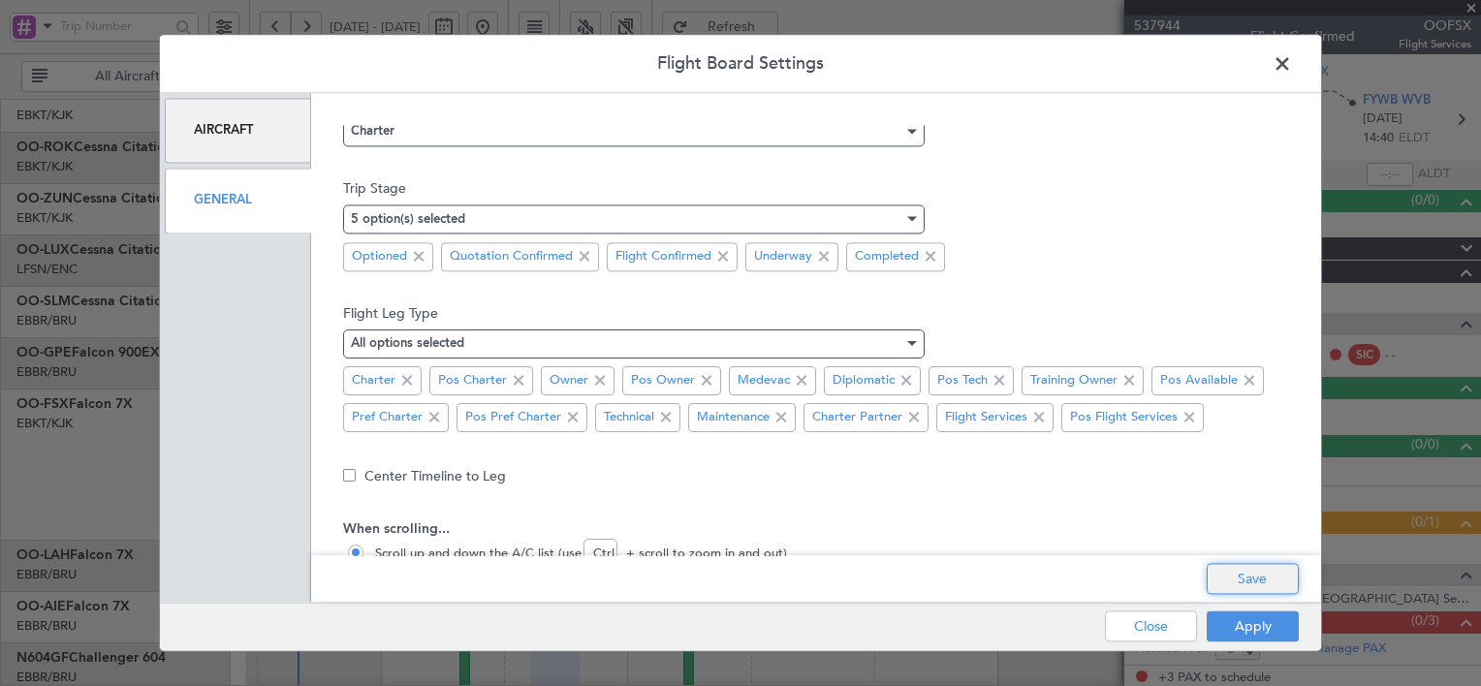
click at [1264, 581] on button "Save" at bounding box center [1253, 579] width 92 height 31
click at [1245, 626] on button "Apply" at bounding box center [1253, 626] width 92 height 31
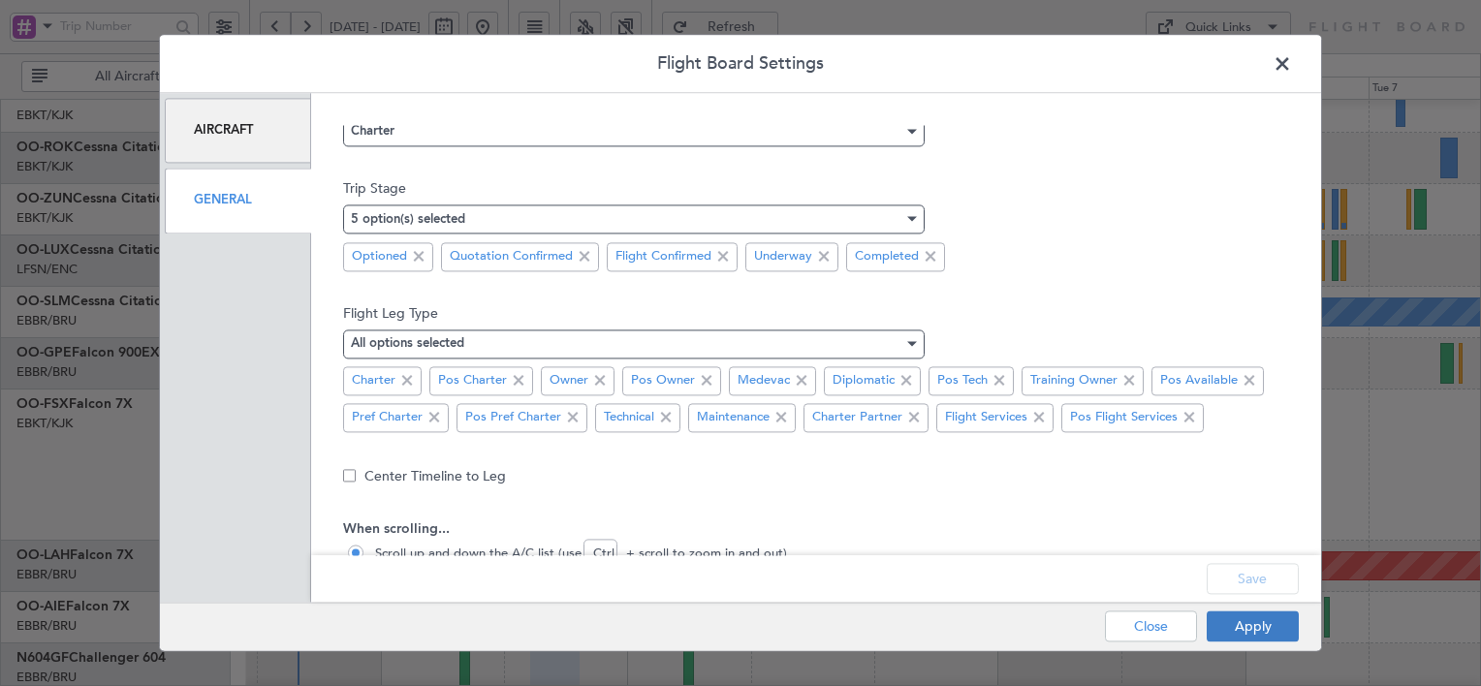
type input "0"
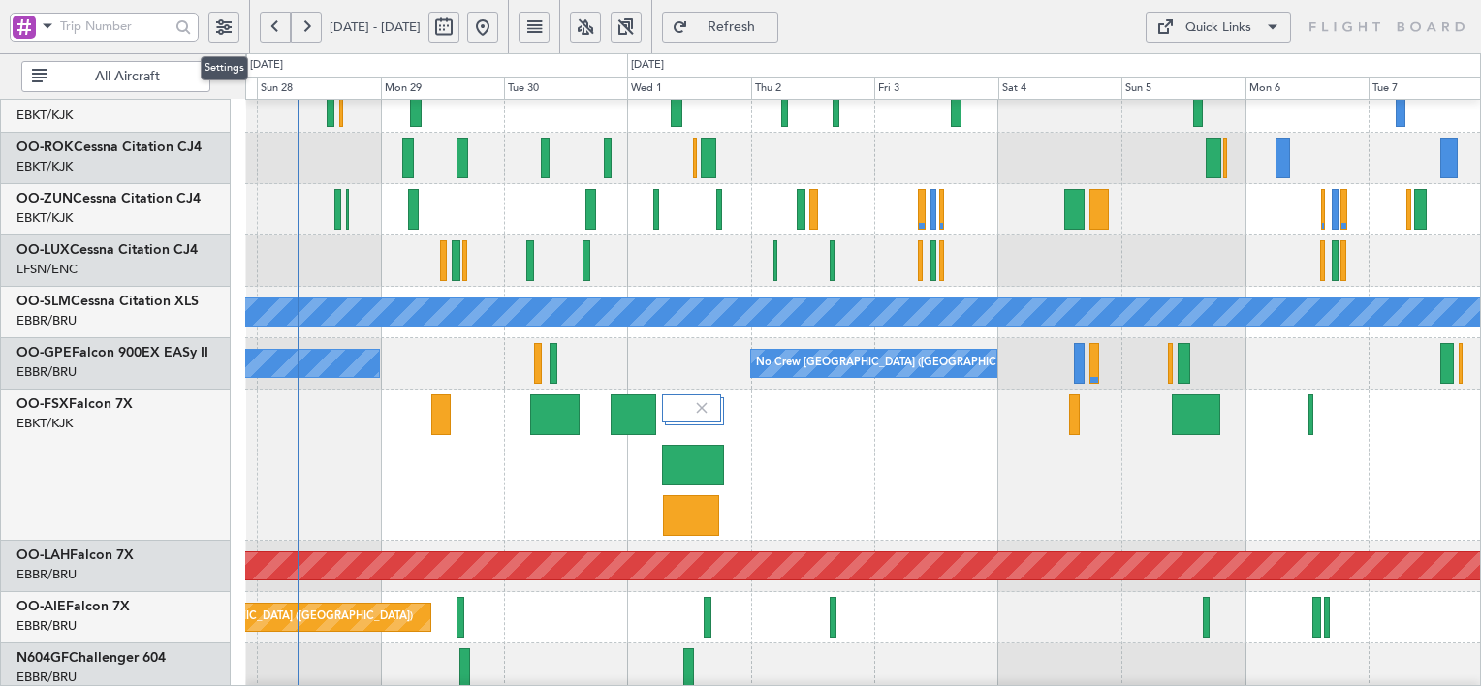
click at [223, 31] on button at bounding box center [223, 27] width 31 height 31
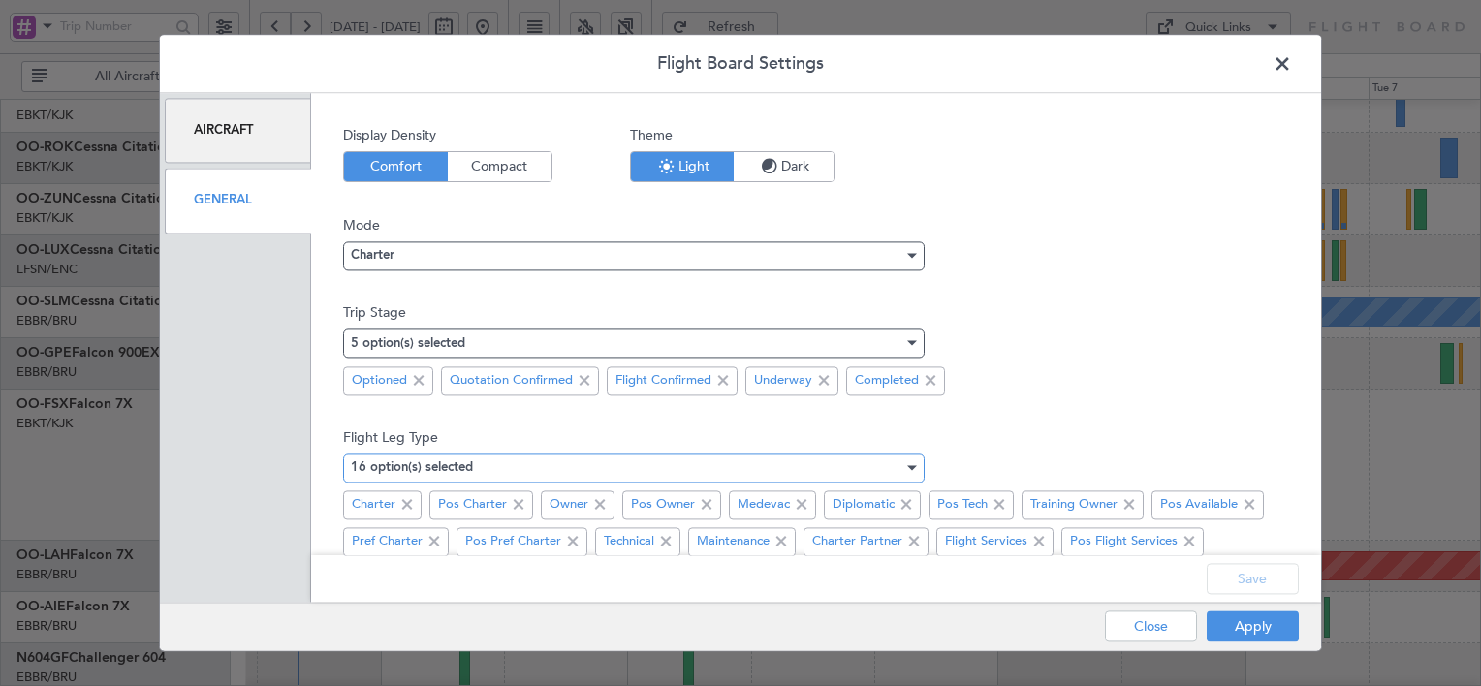
click at [857, 463] on div "16 option(s) selected" at bounding box center [627, 468] width 552 height 29
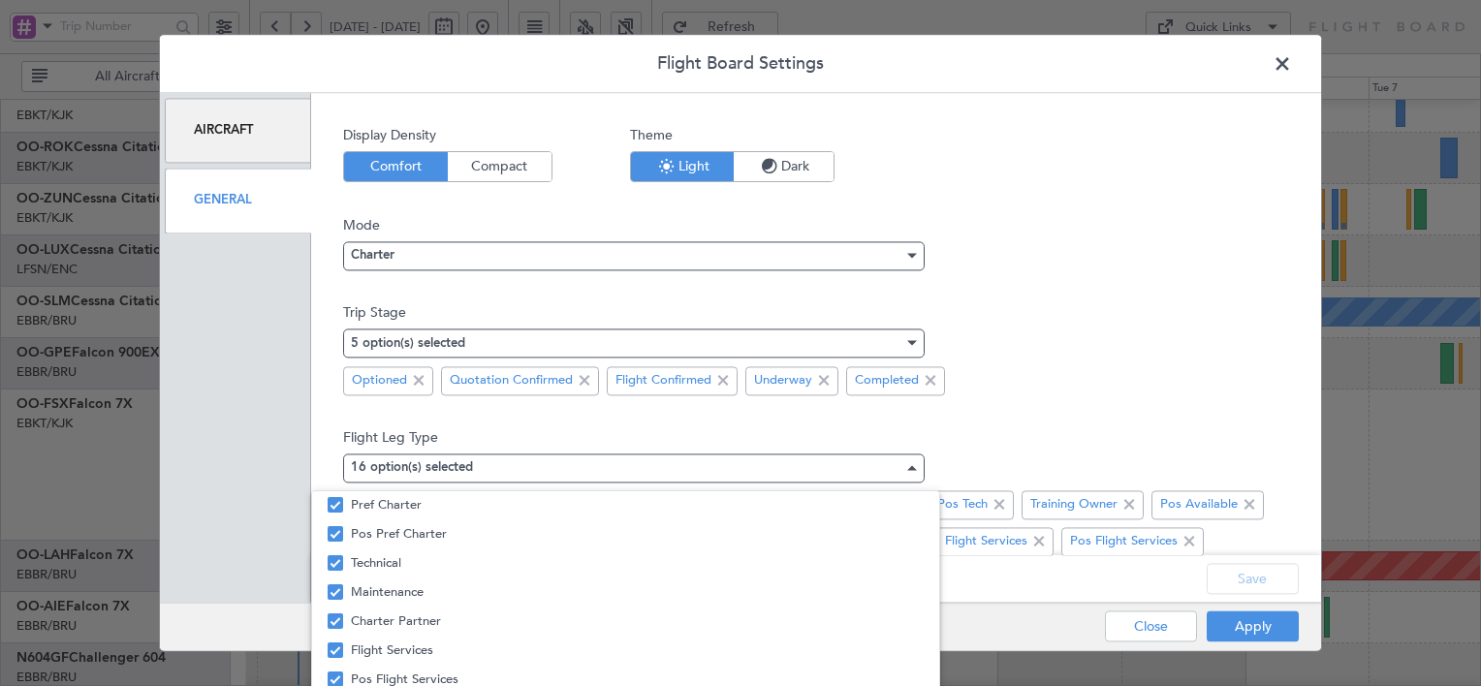
click at [1140, 404] on div at bounding box center [740, 343] width 1481 height 686
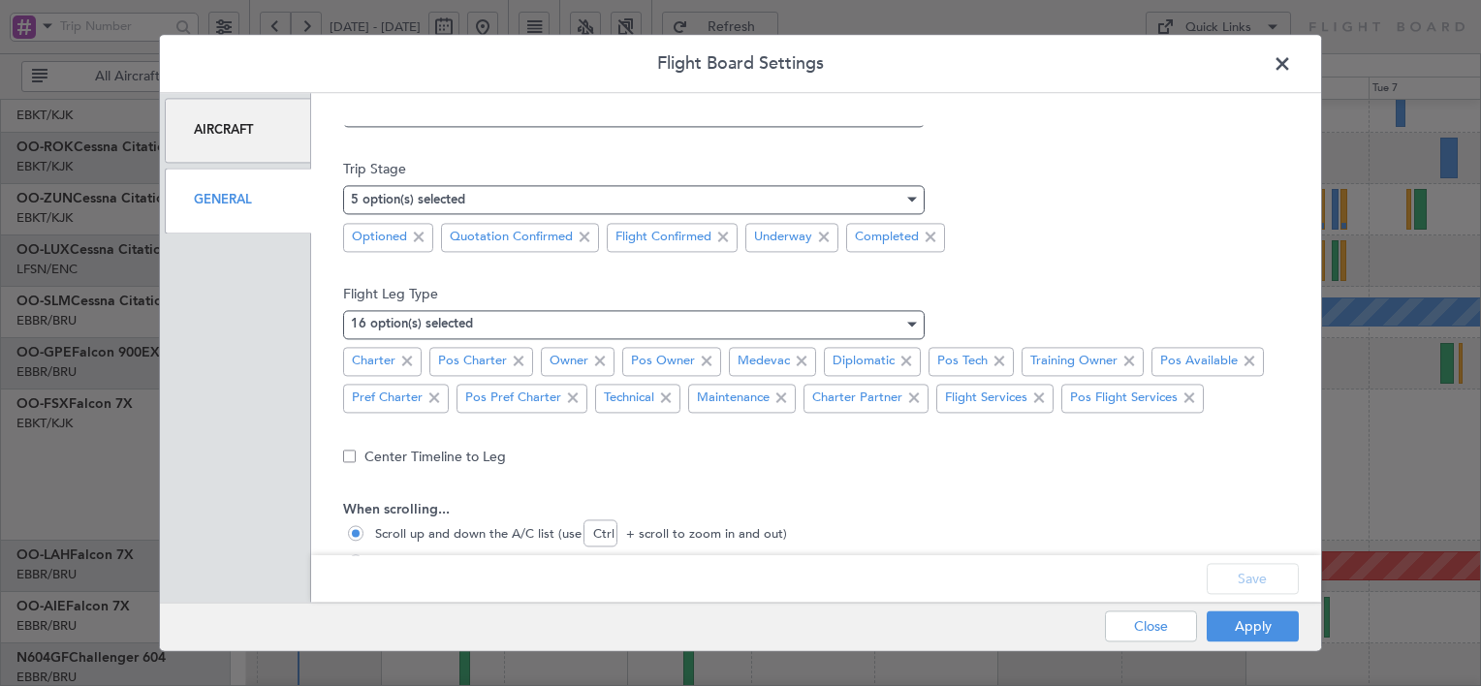
scroll to position [146, 0]
click at [905, 321] on div at bounding box center [910, 322] width 14 height 16
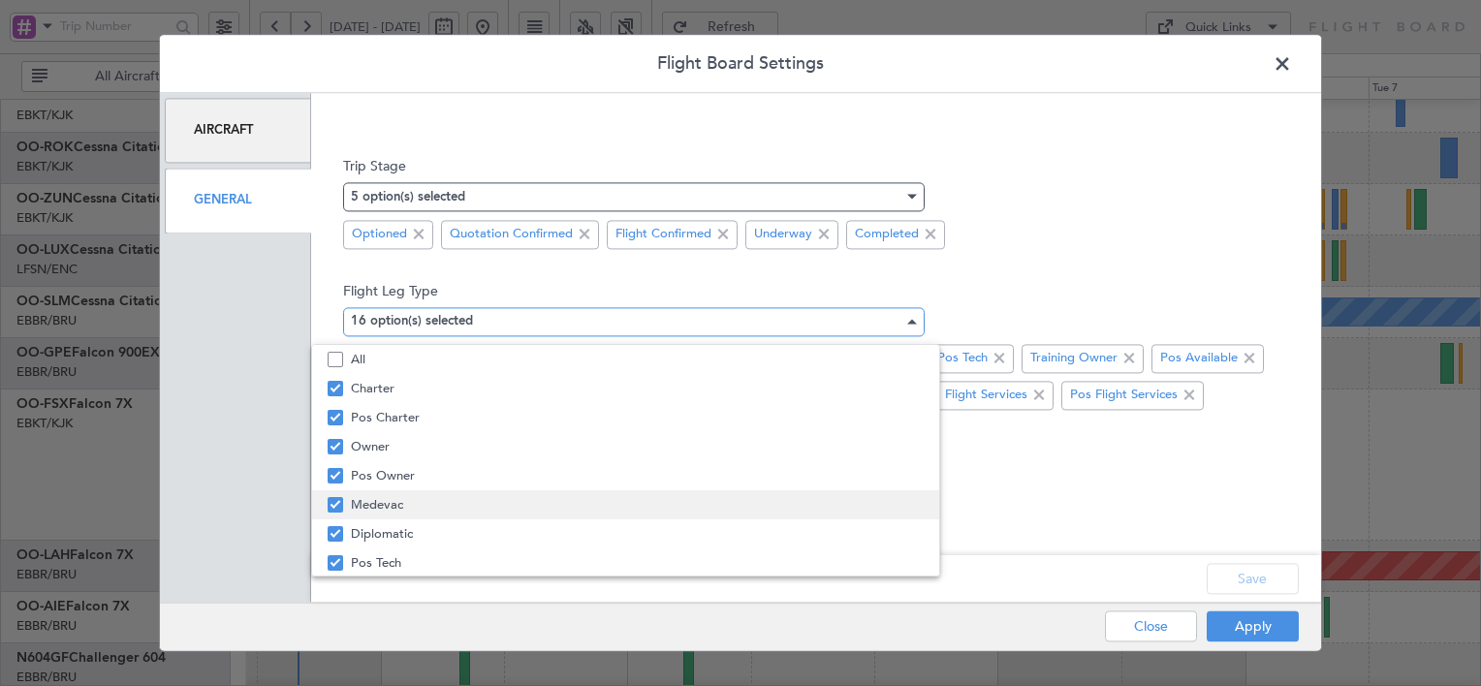
scroll to position [292, 0]
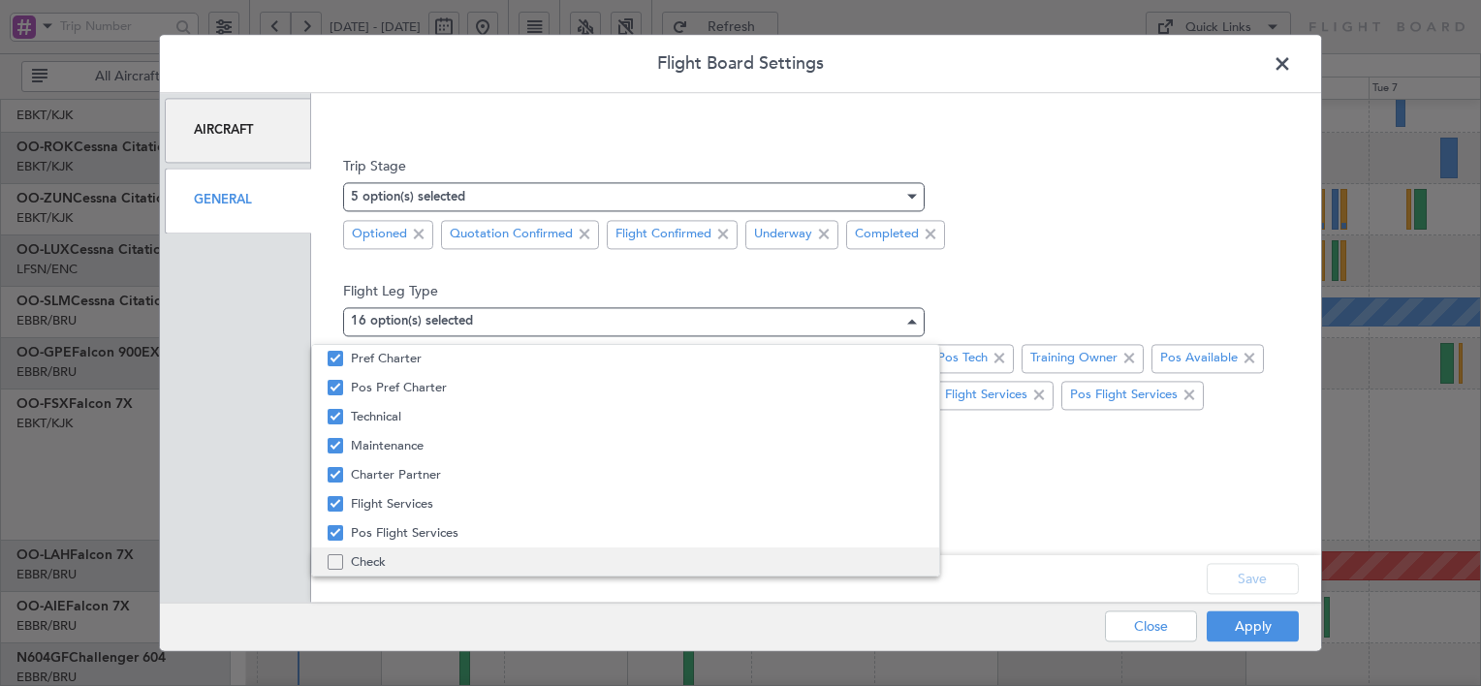
click at [331, 560] on mat-pseudo-checkbox at bounding box center [336, 562] width 16 height 16
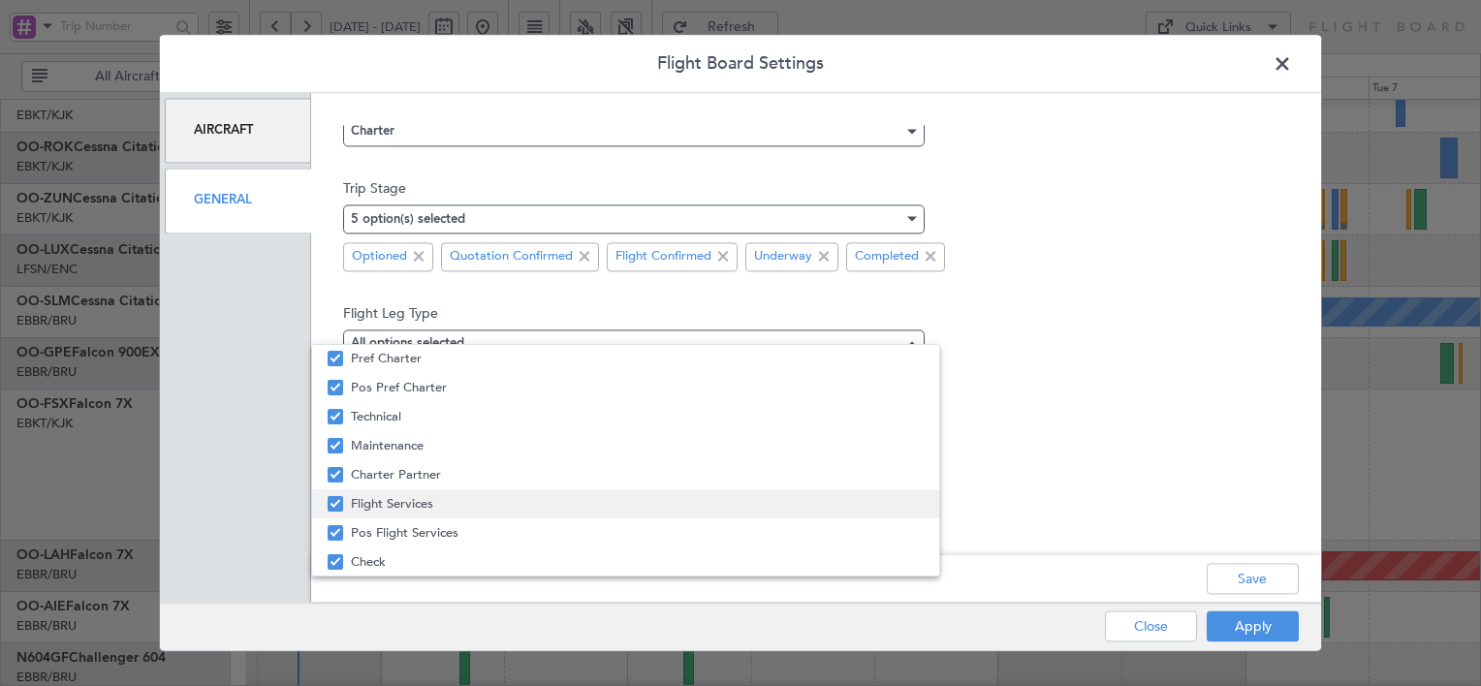
click at [332, 503] on mat-pseudo-checkbox at bounding box center [336, 504] width 16 height 16
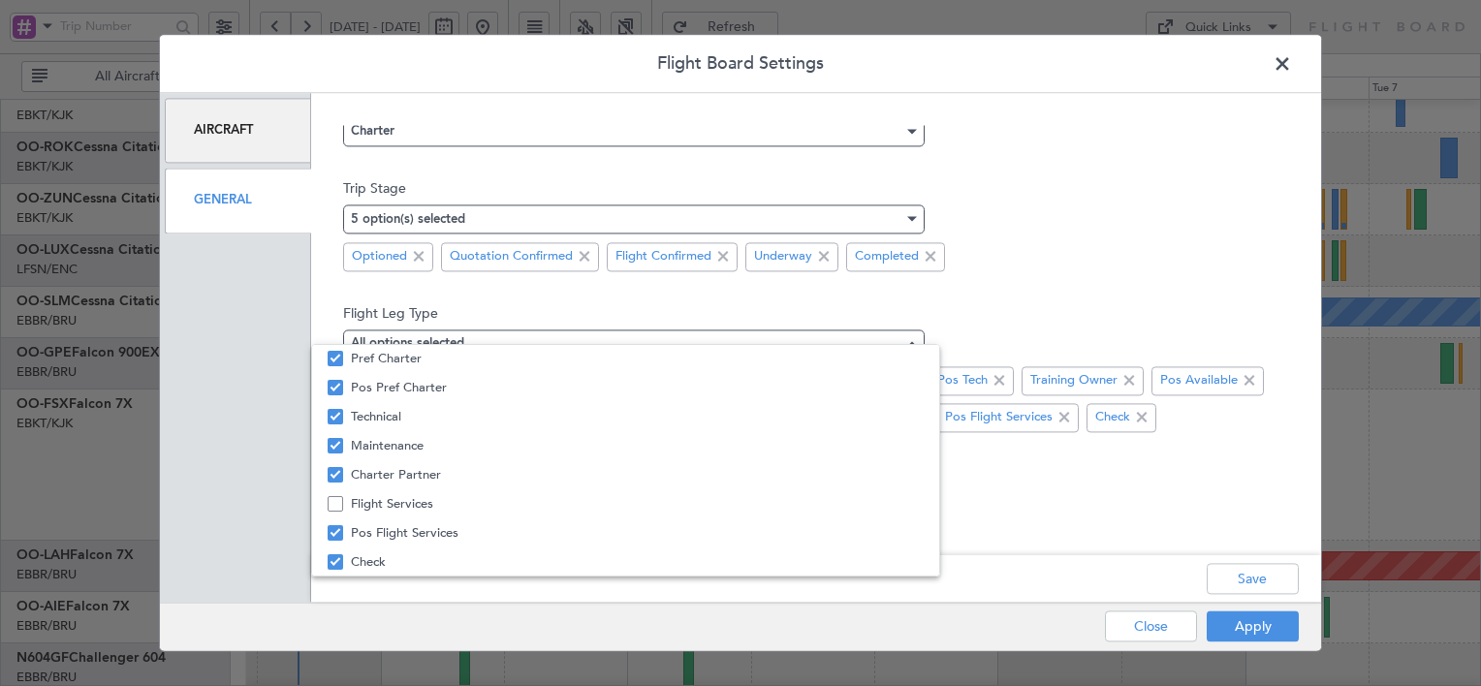
click at [1056, 521] on div at bounding box center [740, 343] width 1481 height 686
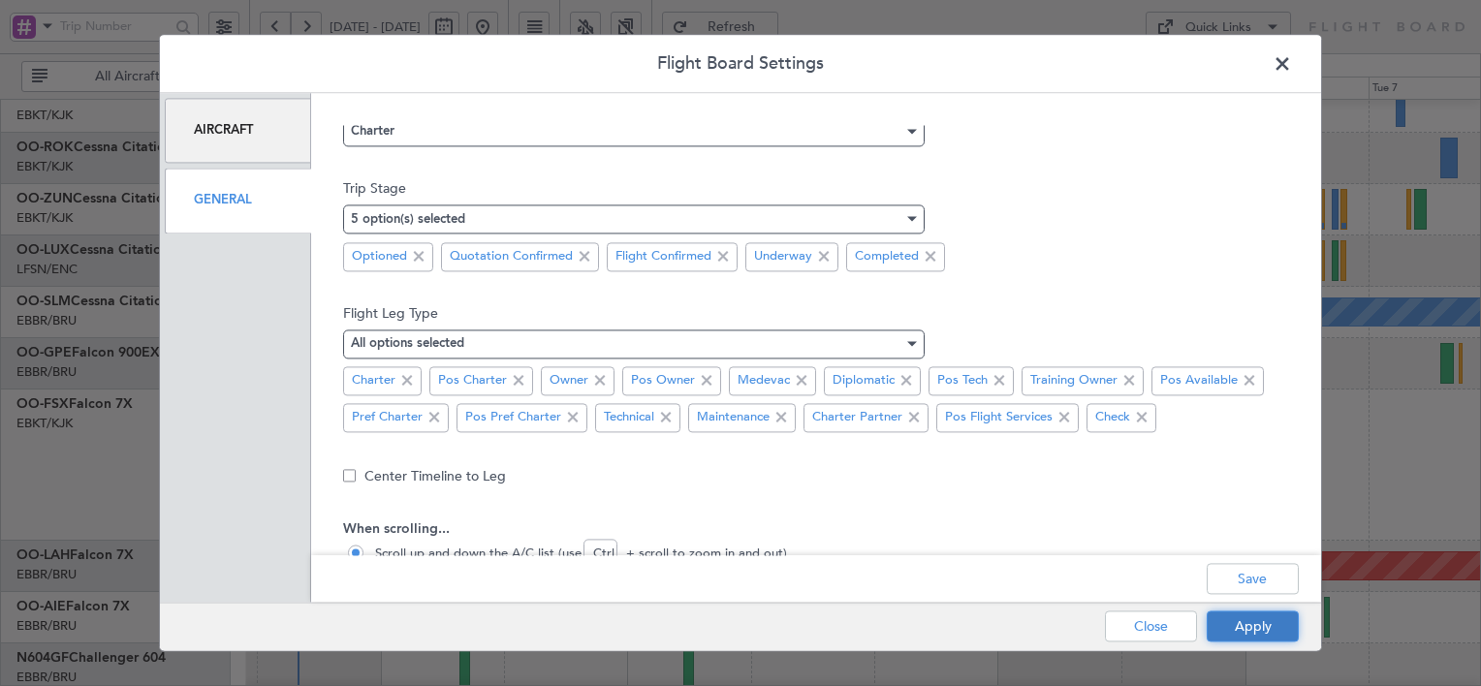
click at [1256, 635] on button "Apply" at bounding box center [1253, 626] width 92 height 31
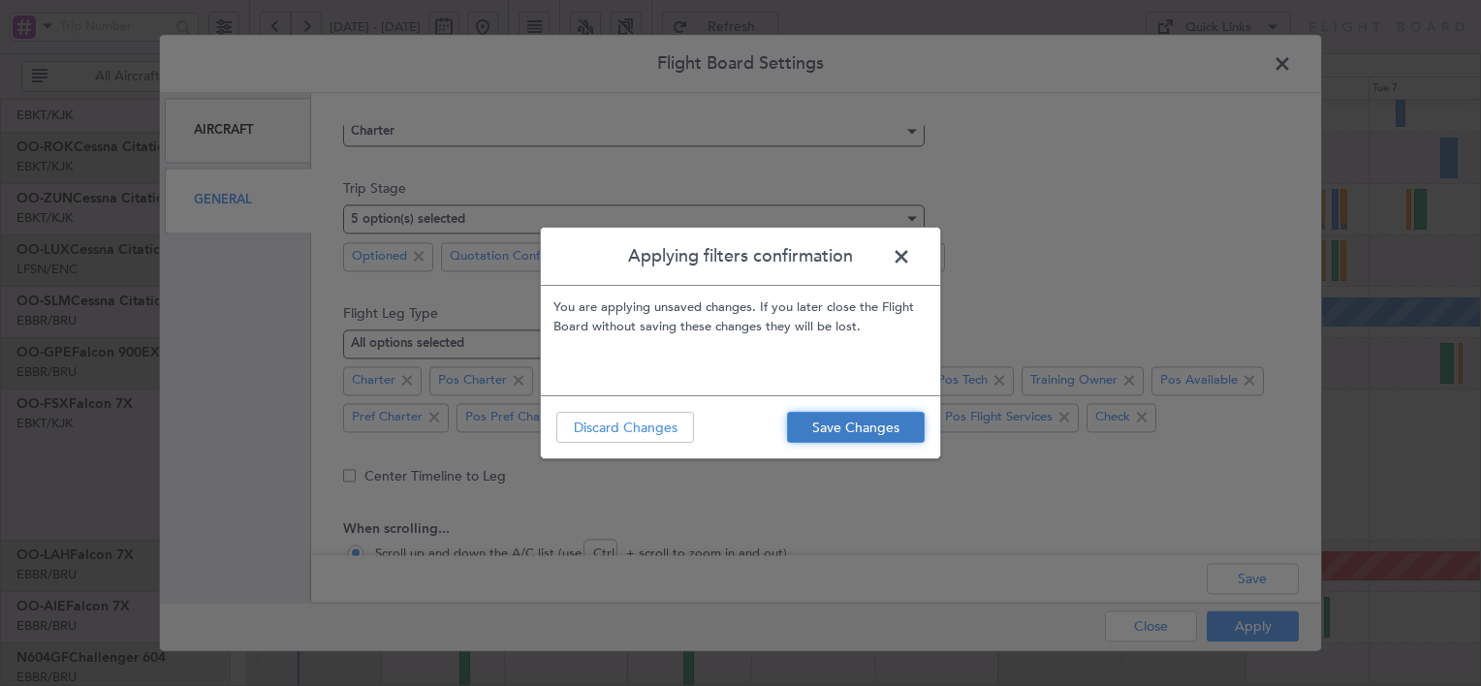
click at [851, 417] on button "Save Changes" at bounding box center [856, 427] width 138 height 31
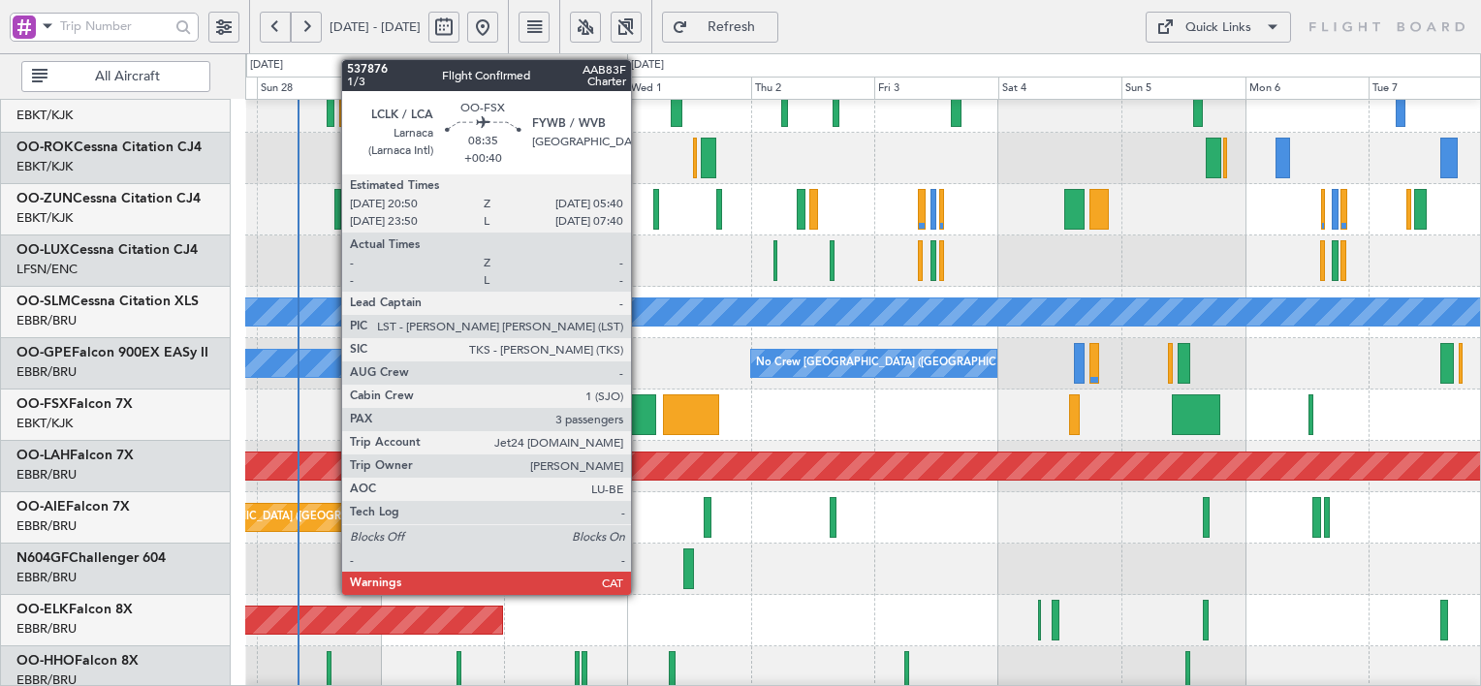
click at [640, 413] on div at bounding box center [634, 414] width 46 height 41
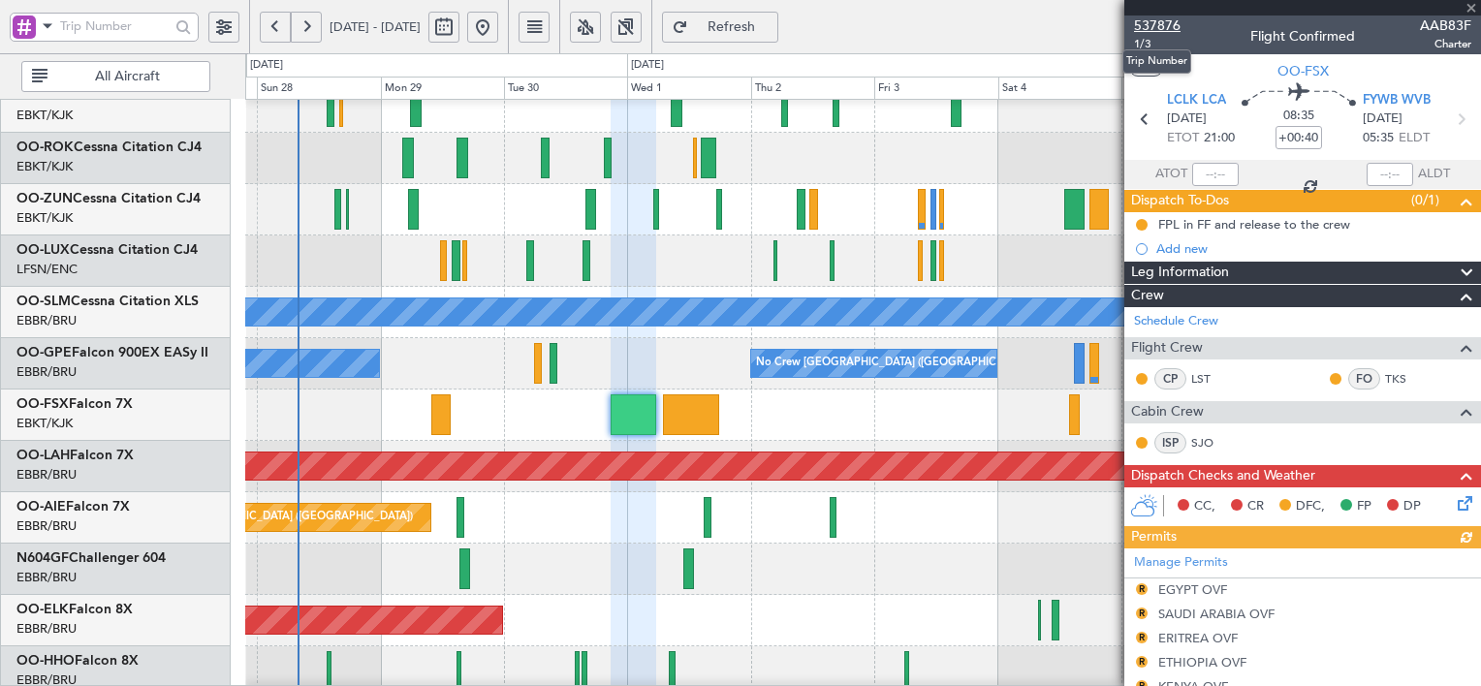
click at [1162, 27] on span "537876" at bounding box center [1157, 26] width 47 height 20
